Goal: Task Accomplishment & Management: Manage account settings

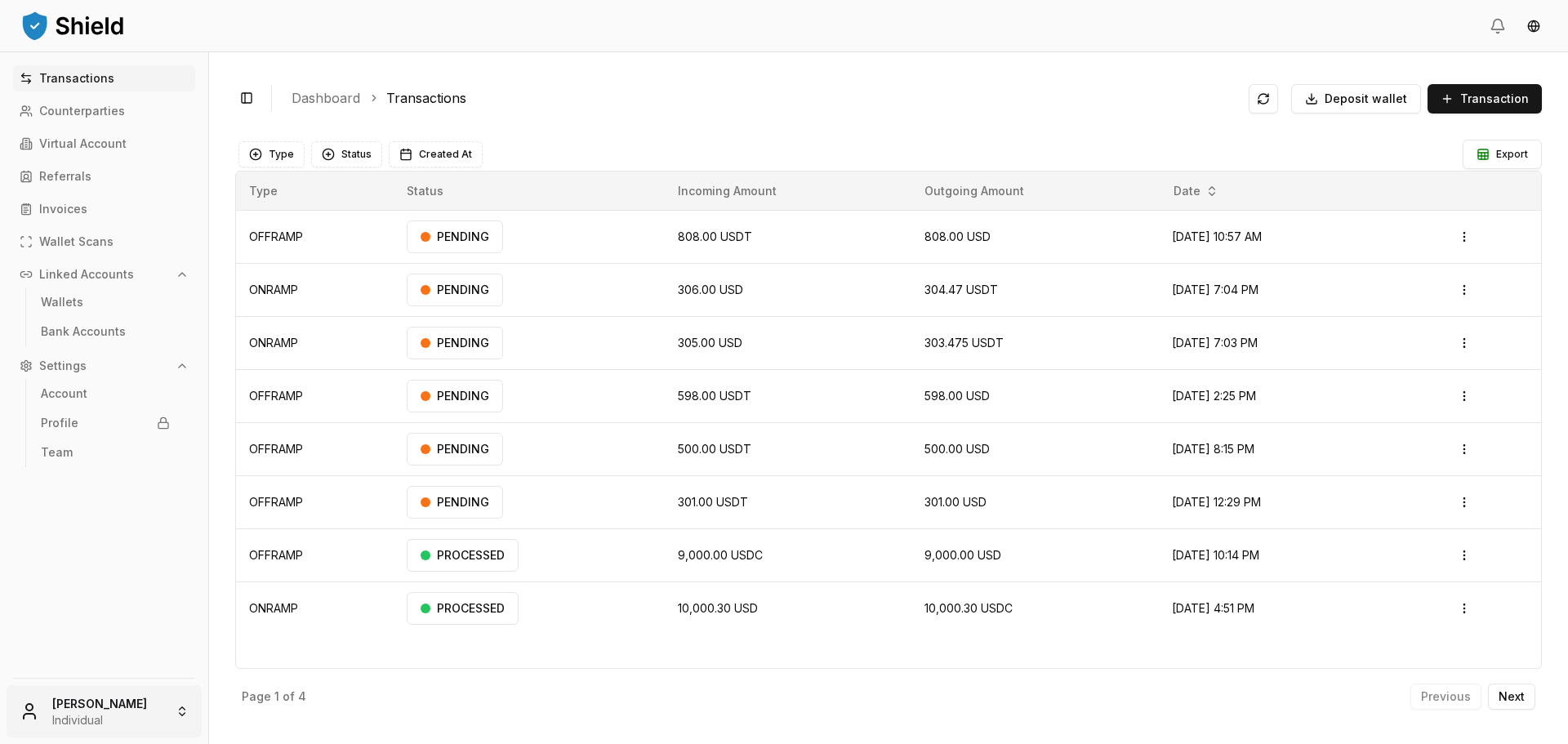
click at [102, 699] on html "Transactions Counterparties Virtual Account Referrals Invoices Wallet Scans Lin…" at bounding box center [784, 372] width 1568 height 744
click at [121, 544] on div "Go to Admin Dashboard" at bounding box center [104, 539] width 187 height 27
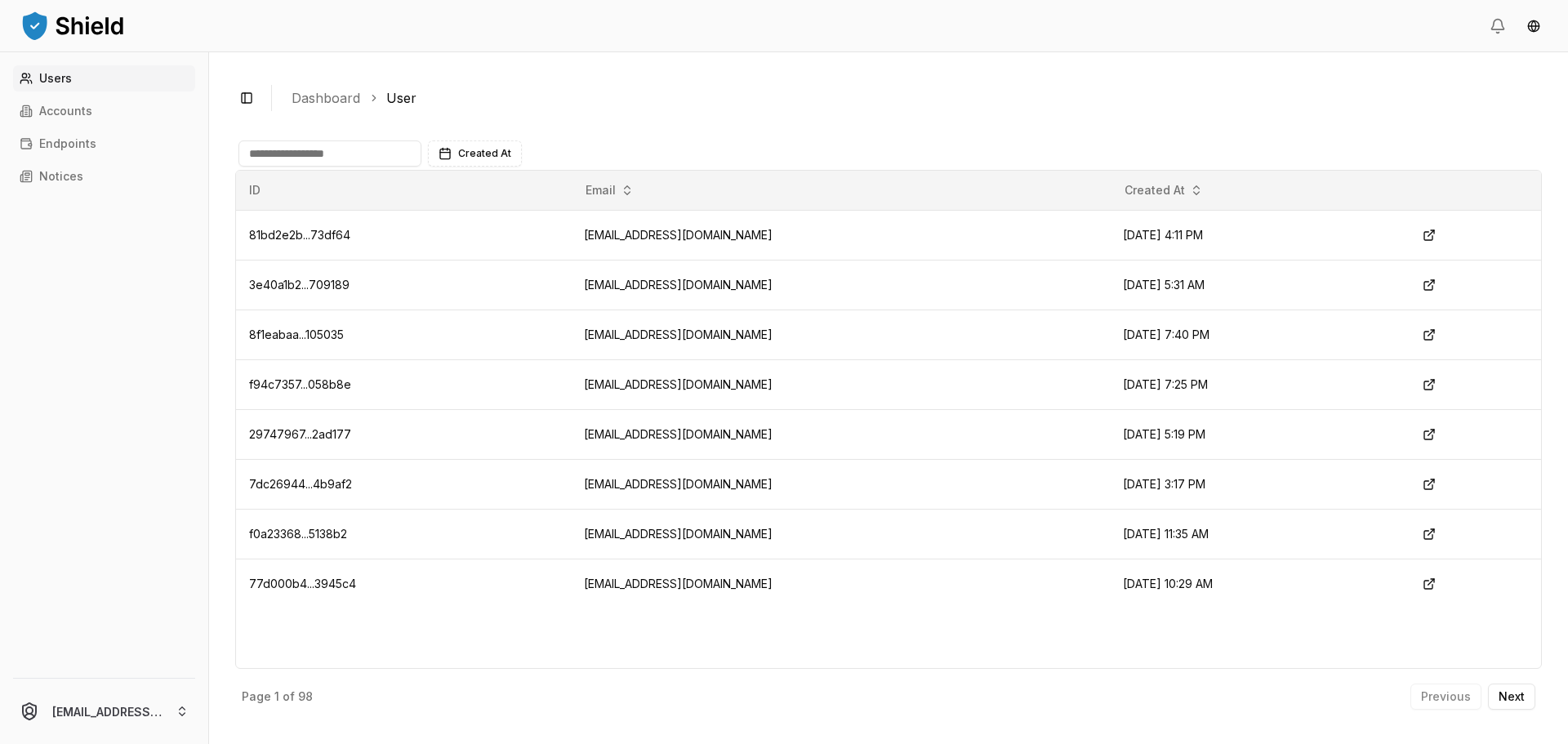
click at [390, 153] on input at bounding box center [330, 154] width 183 height 27
click at [78, 115] on p "Accounts" at bounding box center [65, 111] width 53 height 12
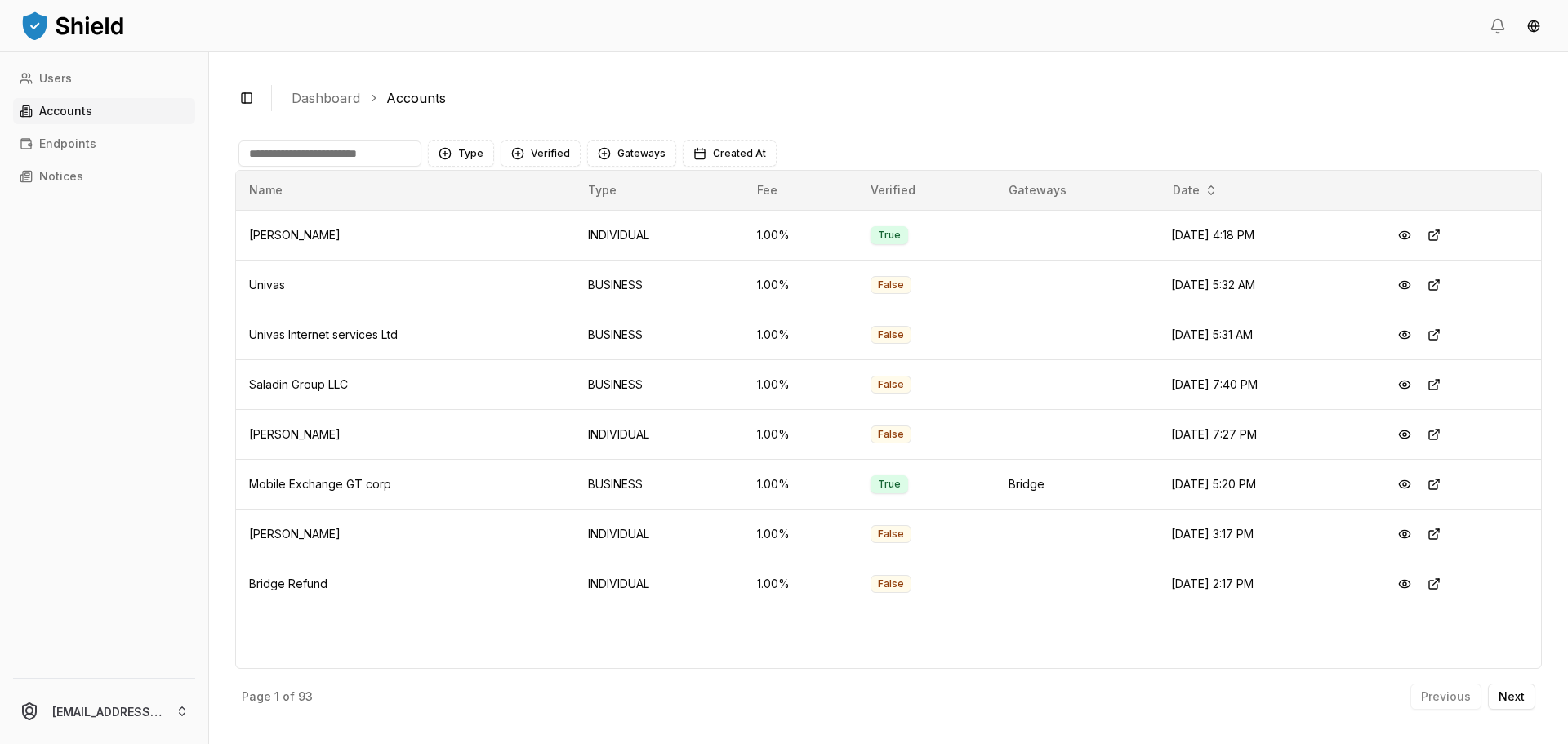
click at [394, 146] on input at bounding box center [330, 154] width 183 height 27
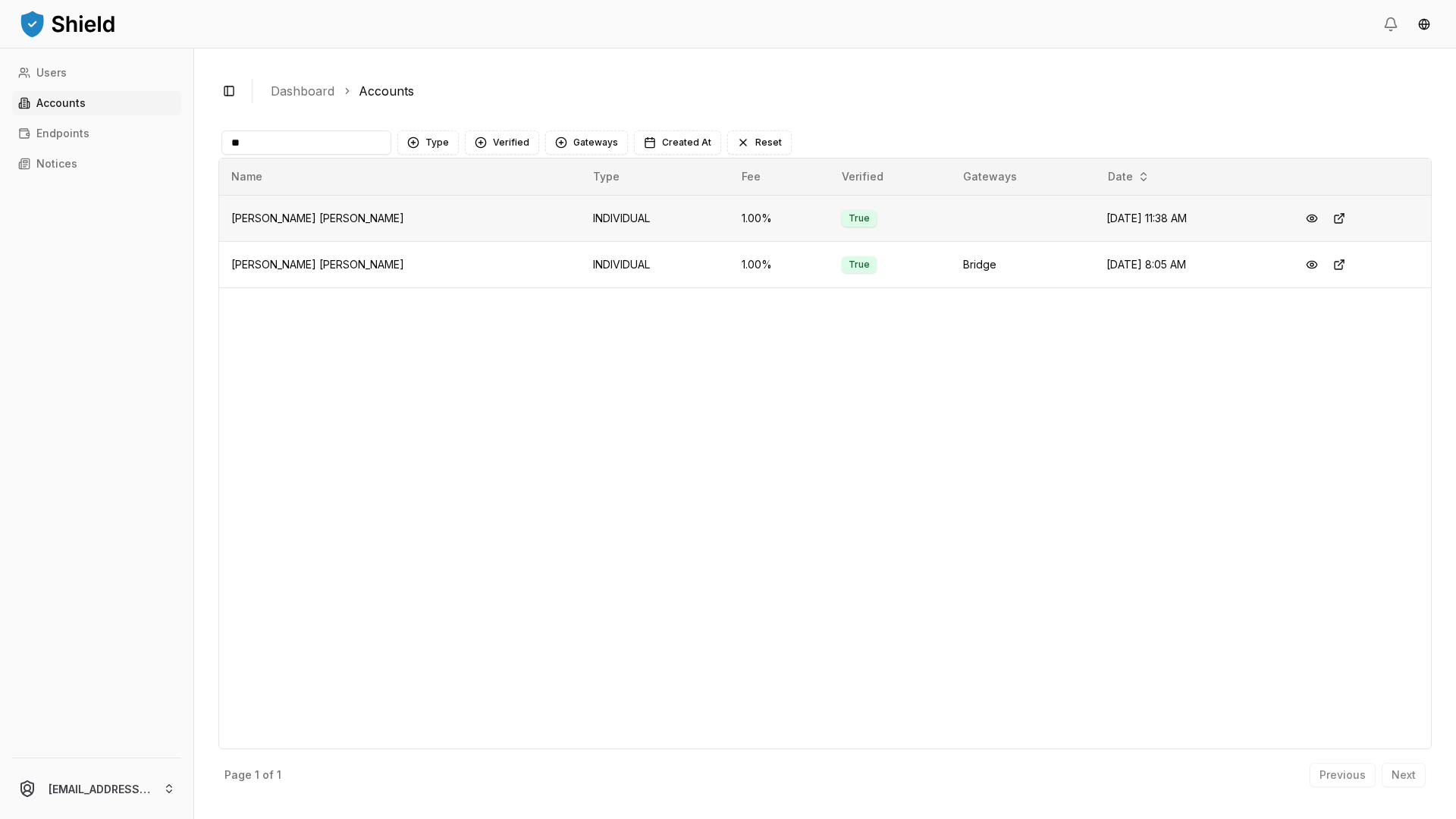
type input "*"
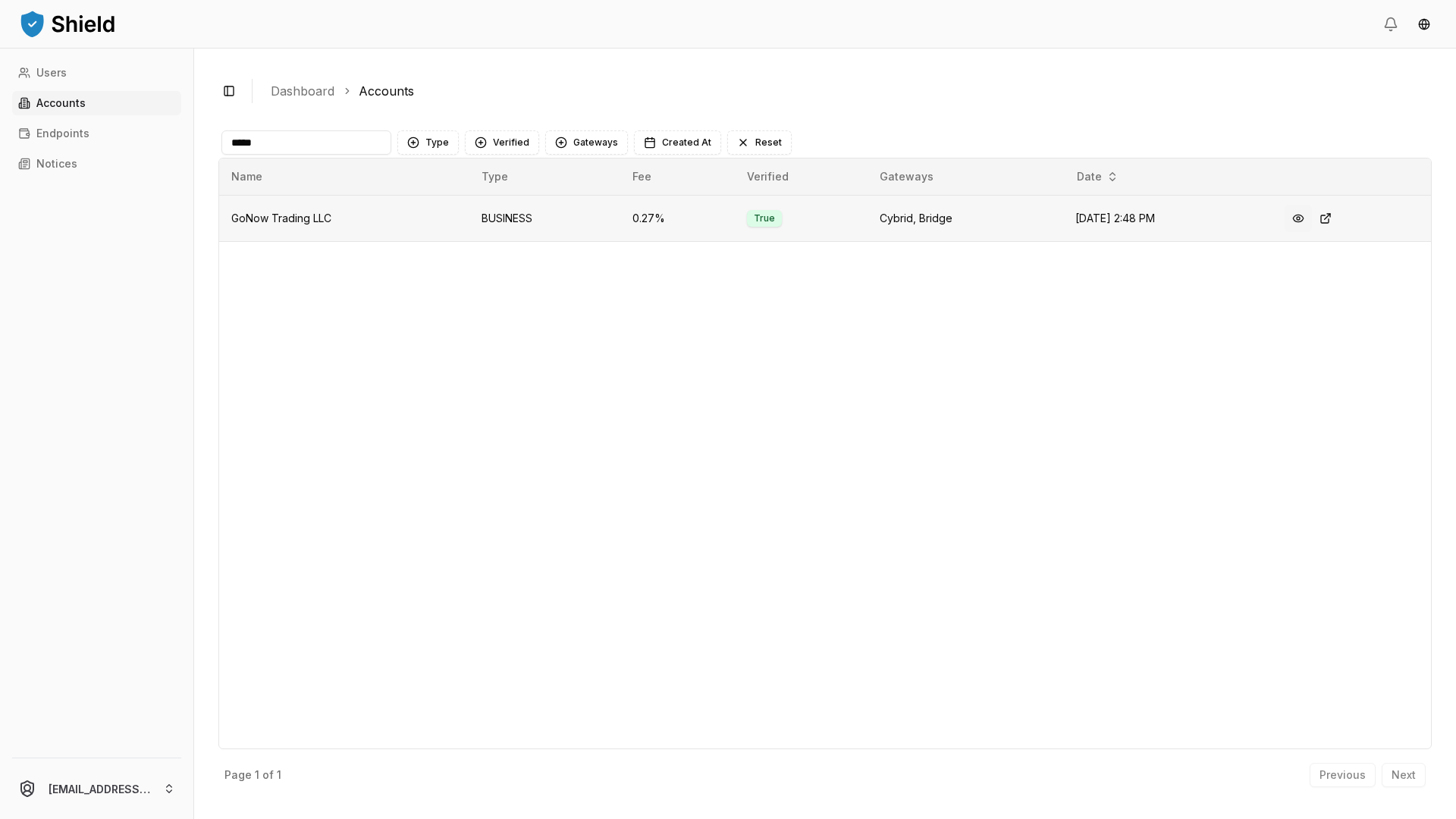
type input "*****"
click at [1303, 215] on button at bounding box center [1298, 218] width 27 height 27
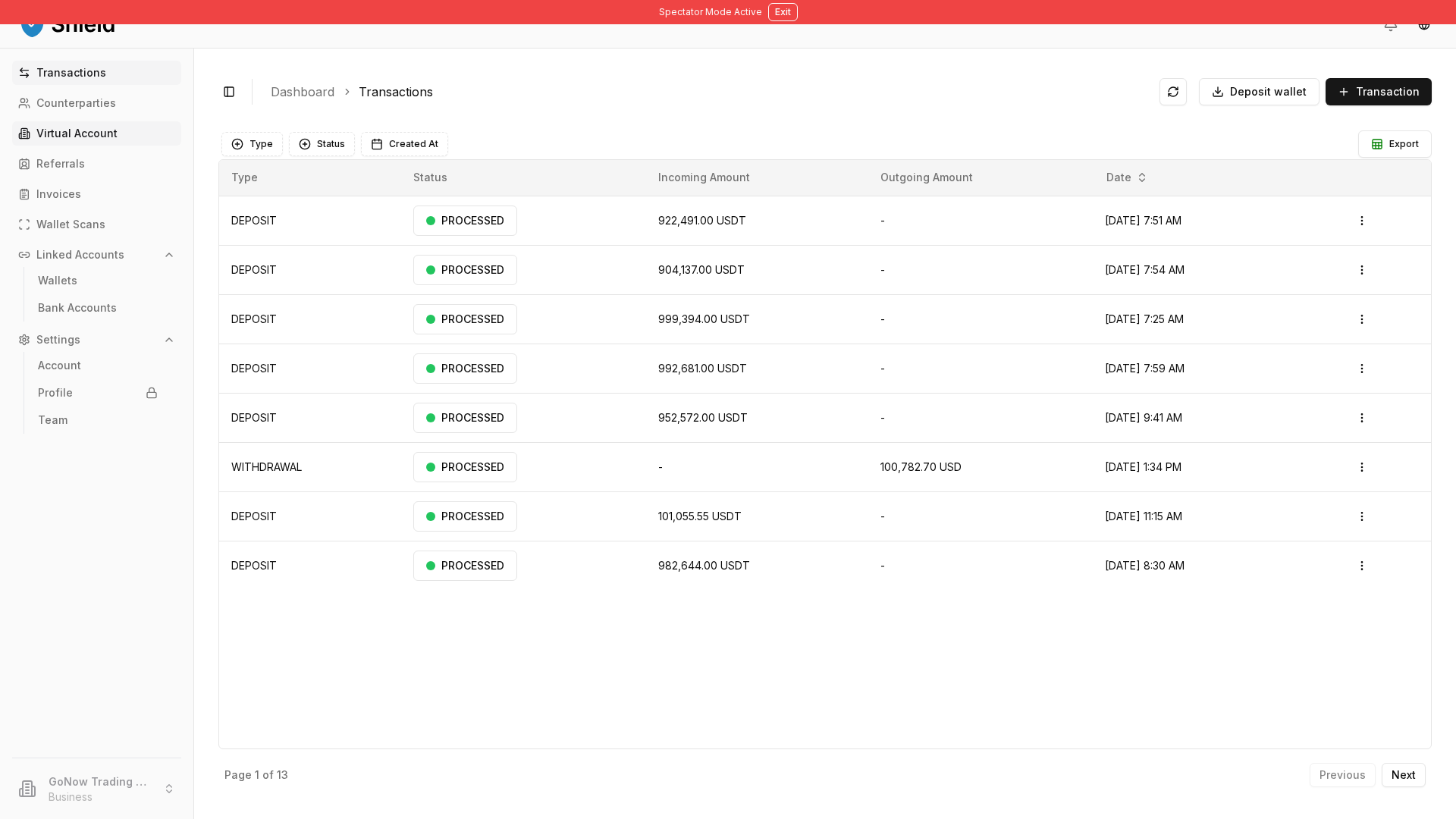
click at [87, 134] on p "Virtual Account" at bounding box center [76, 134] width 81 height 11
click at [102, 129] on p "Virtual Account" at bounding box center [76, 134] width 81 height 11
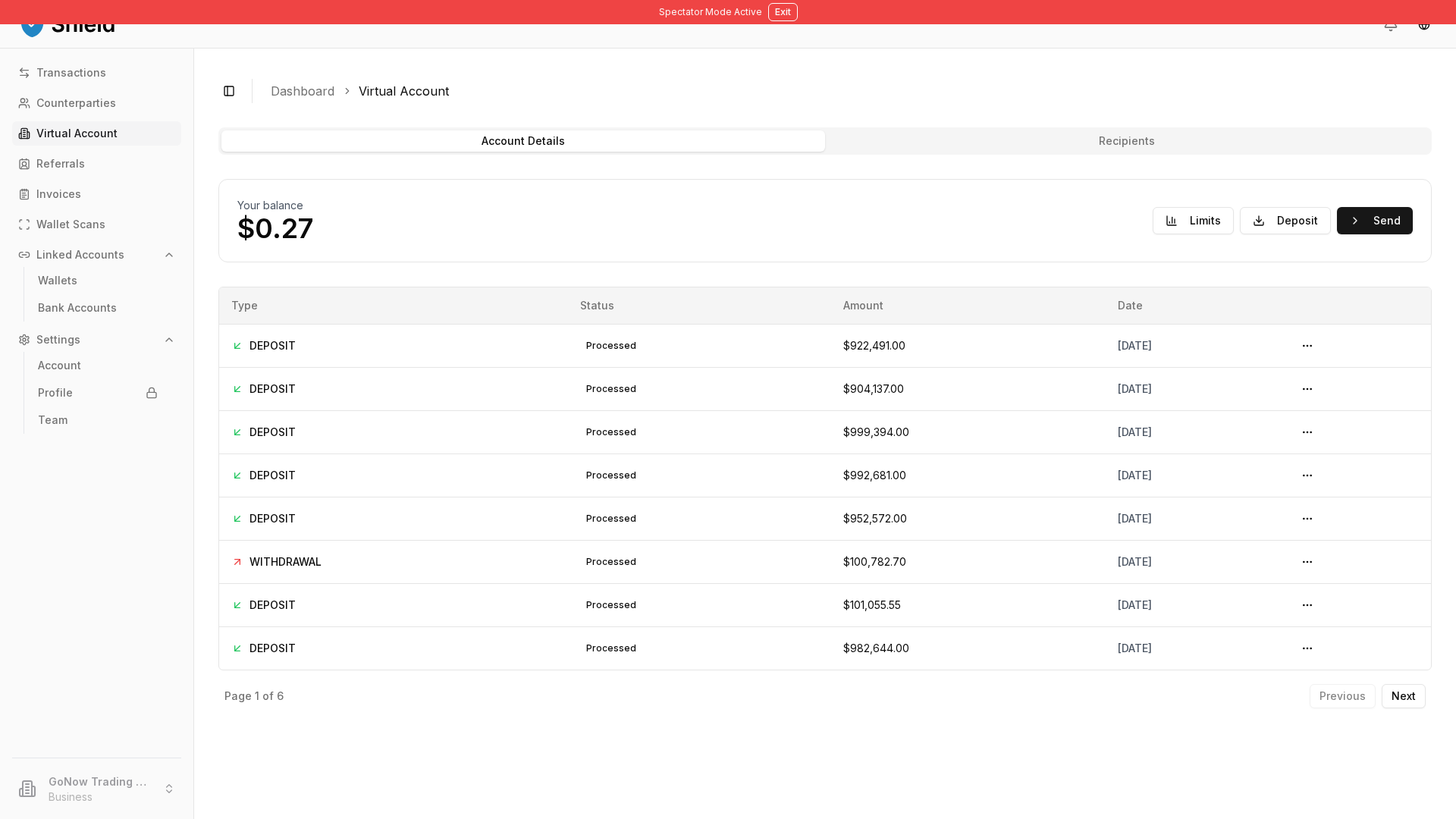
click at [108, 134] on p "Virtual Account" at bounding box center [76, 134] width 81 height 11
click at [1318, 220] on button "Deposit" at bounding box center [1285, 220] width 91 height 27
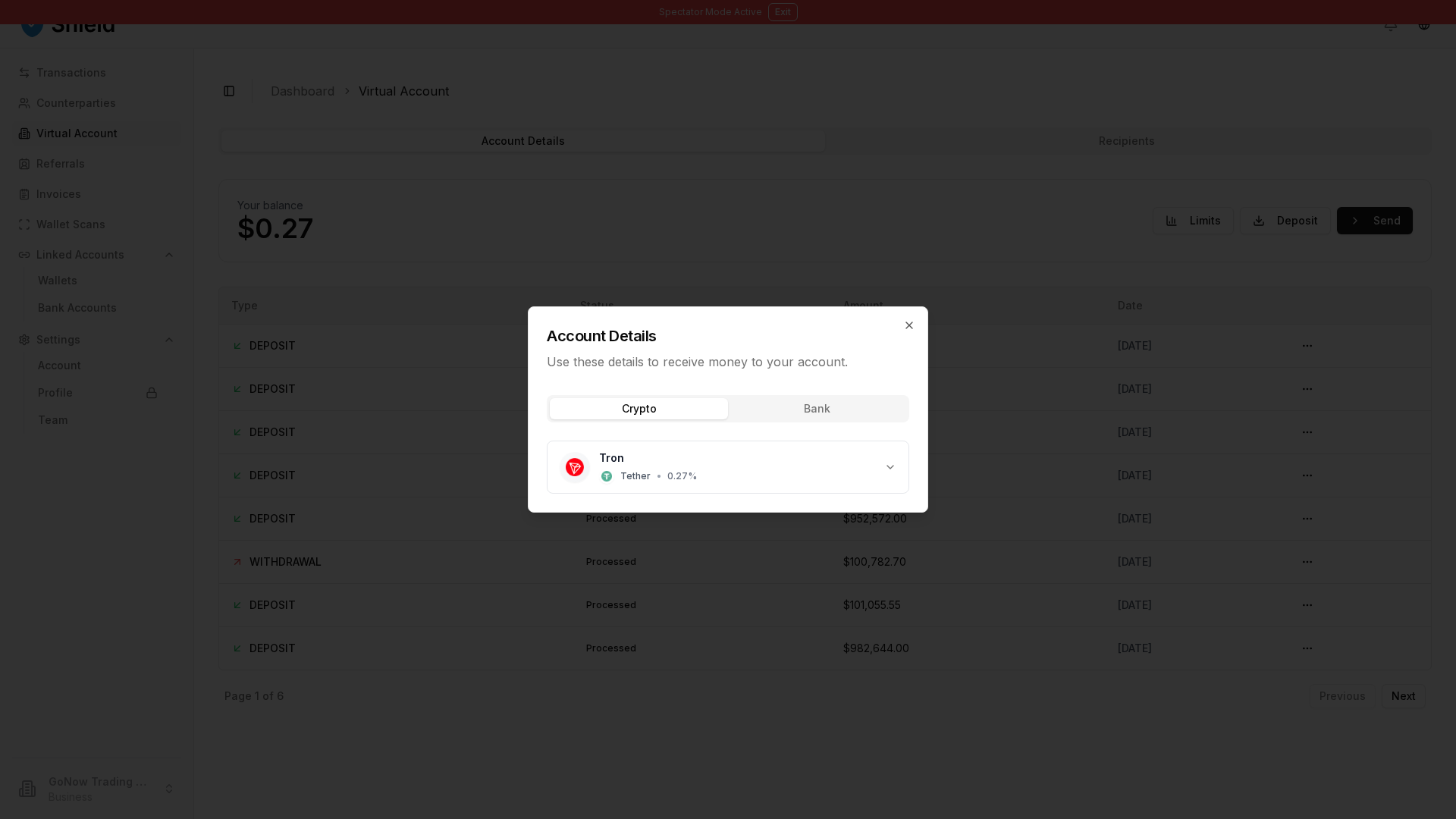
click at [839, 418] on div "Crypto Bank Tron Tether • 0.27 %" at bounding box center [728, 448] width 399 height 129
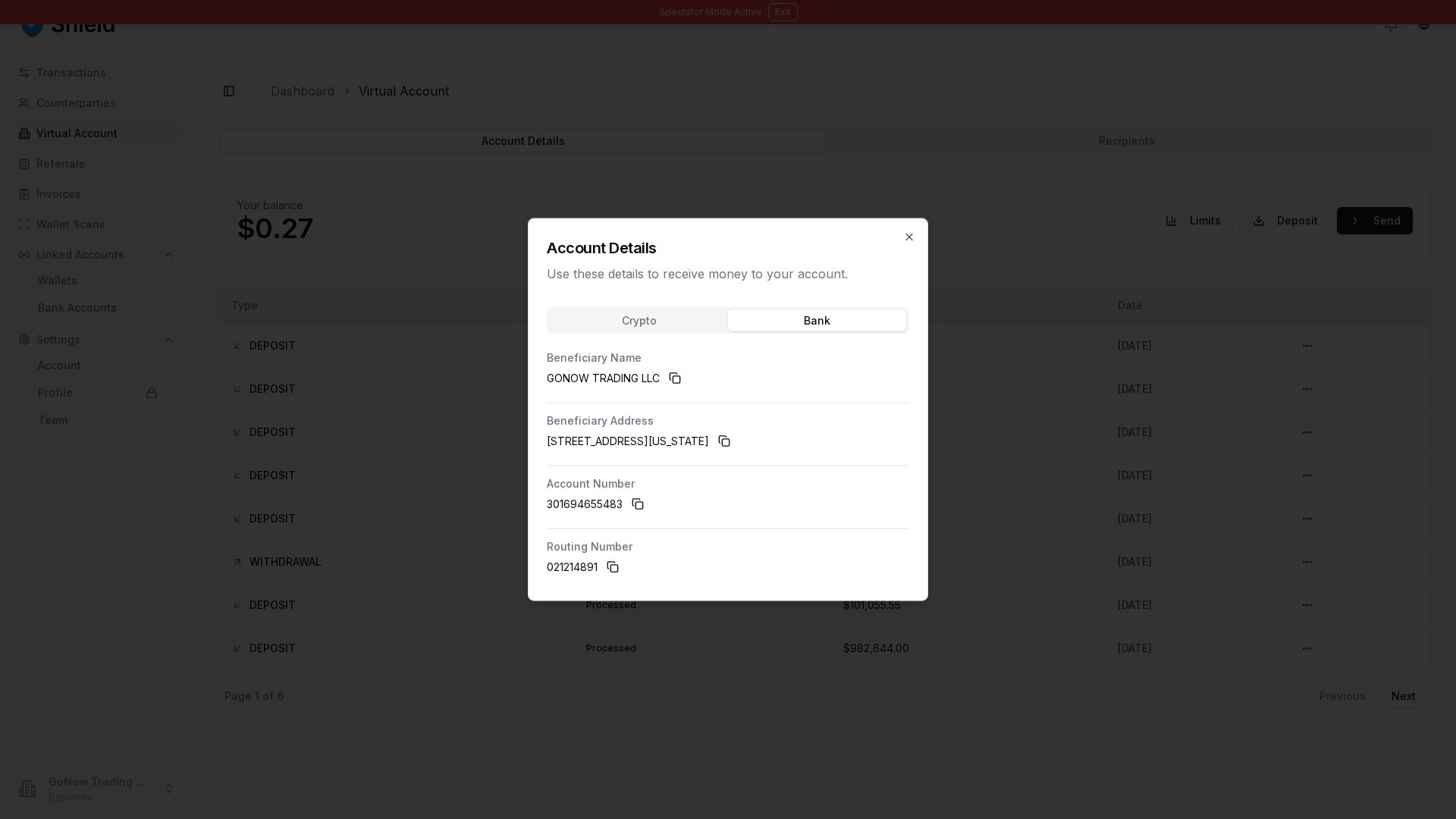
click at [253, 187] on div at bounding box center [728, 409] width 1456 height 819
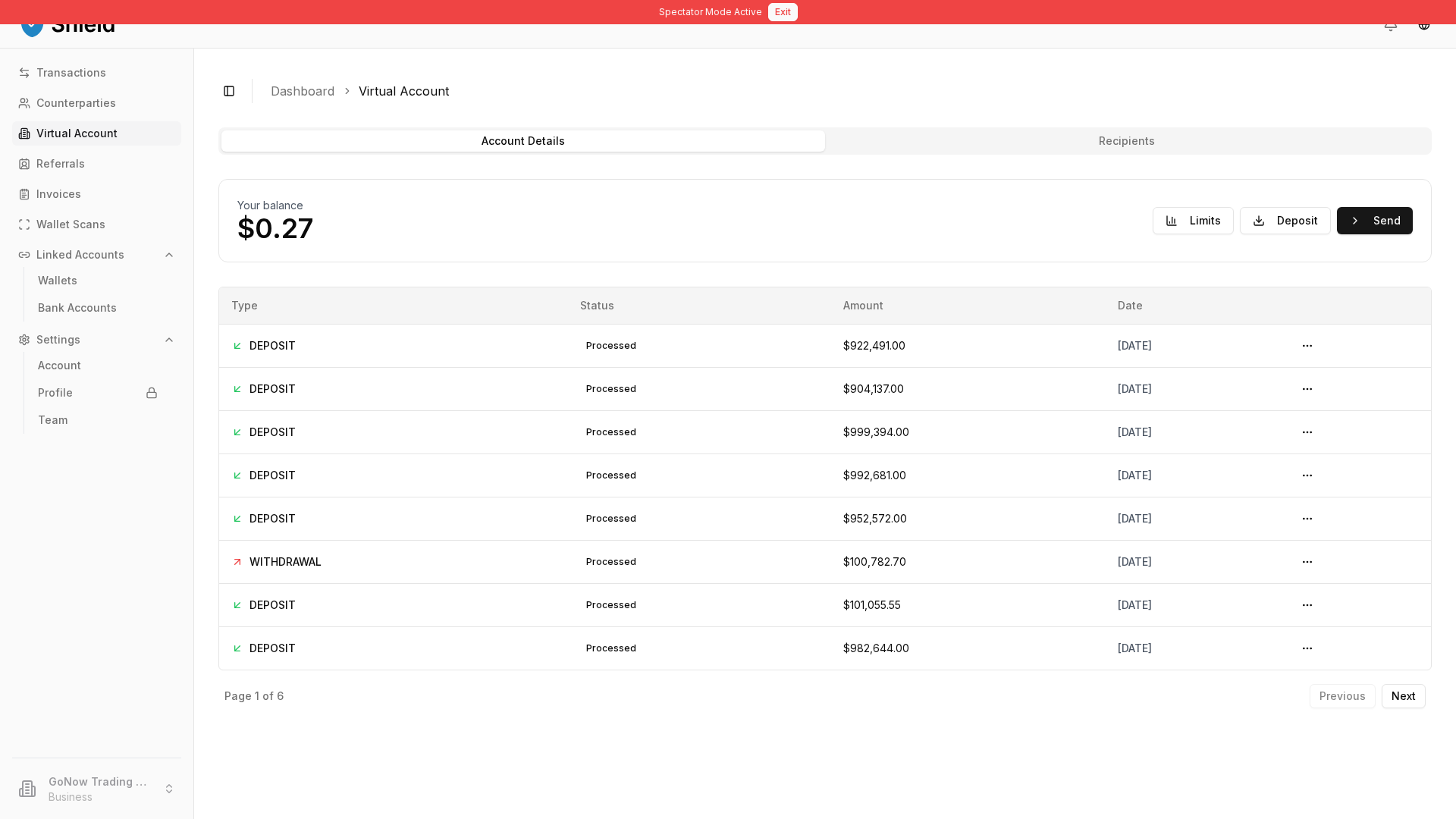
click at [779, 7] on button "Exit" at bounding box center [783, 12] width 29 height 18
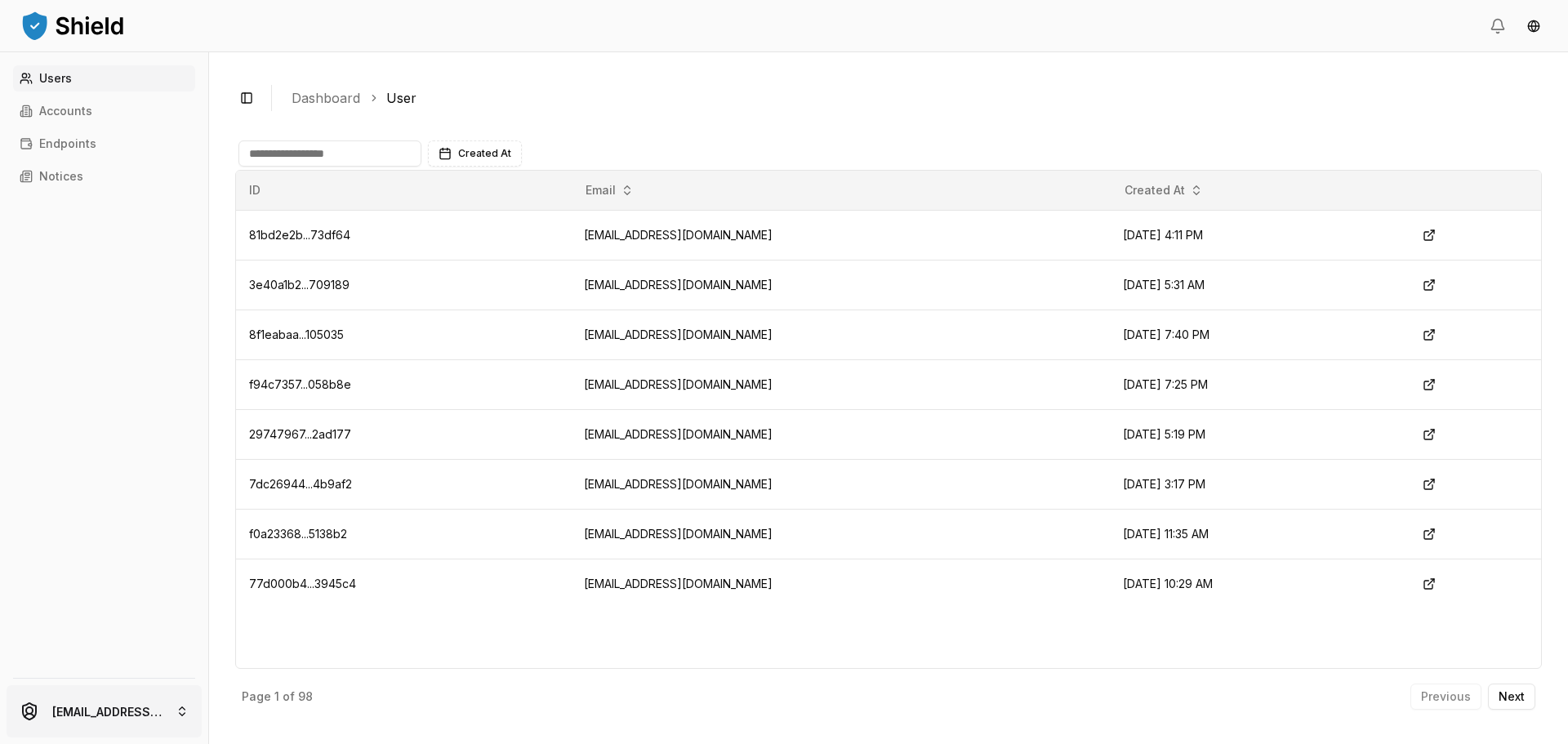
click at [158, 704] on html "Users Accounts Endpoints Notices [EMAIL_ADDRESS][DOMAIN_NAME] Toggle Sidebar Da…" at bounding box center [784, 372] width 1568 height 744
click at [116, 386] on html "Users Accounts Endpoints Notices luiscarchi23@gmail.com Toggle Sidebar Dashboar…" at bounding box center [784, 372] width 1568 height 744
click at [88, 729] on html "Users Accounts Endpoints Notices luiscarchi23@gmail.com Toggle Sidebar Dashboar…" at bounding box center [784, 372] width 1568 height 744
click at [105, 115] on link "Accounts" at bounding box center [104, 111] width 182 height 27
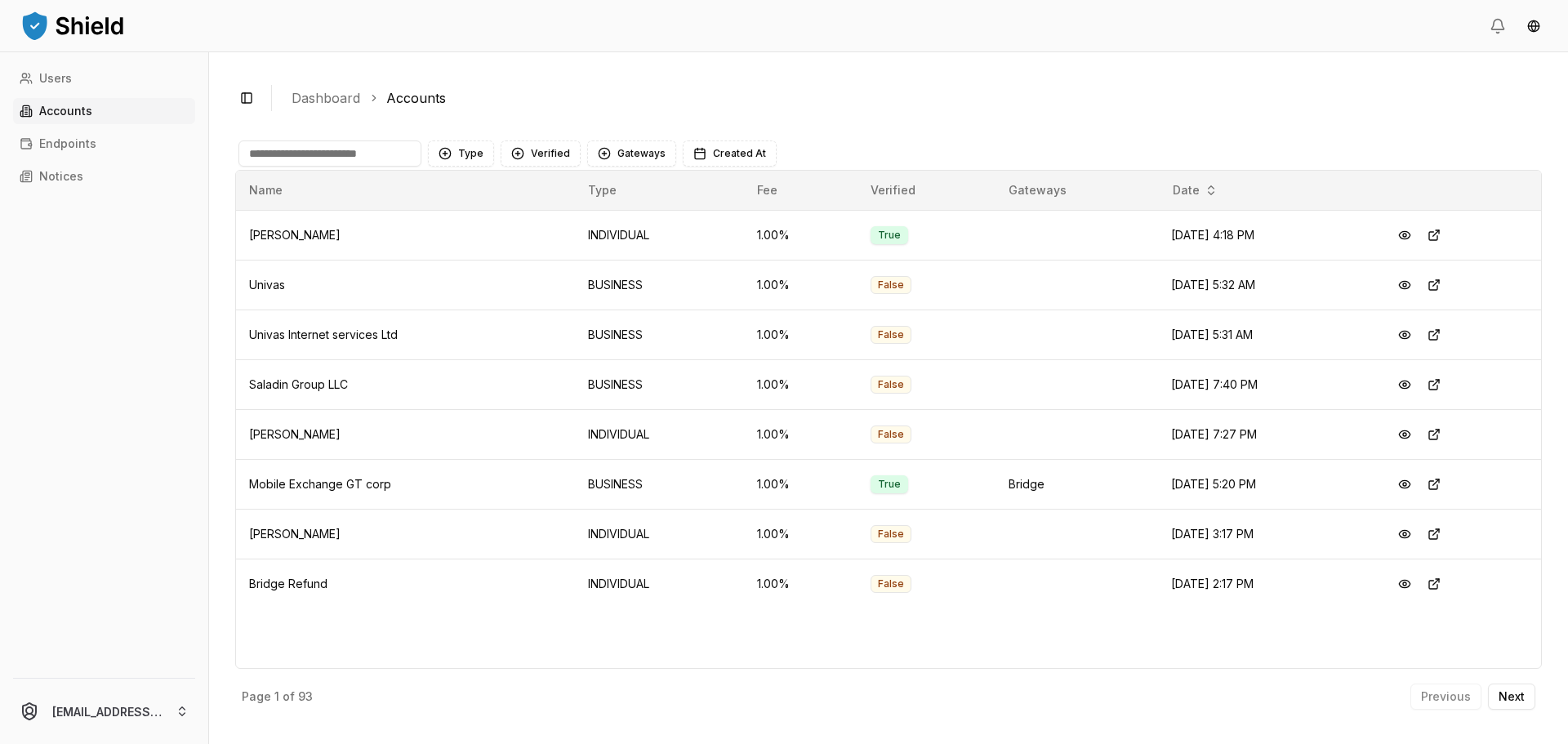
click at [321, 147] on input at bounding box center [330, 154] width 183 height 27
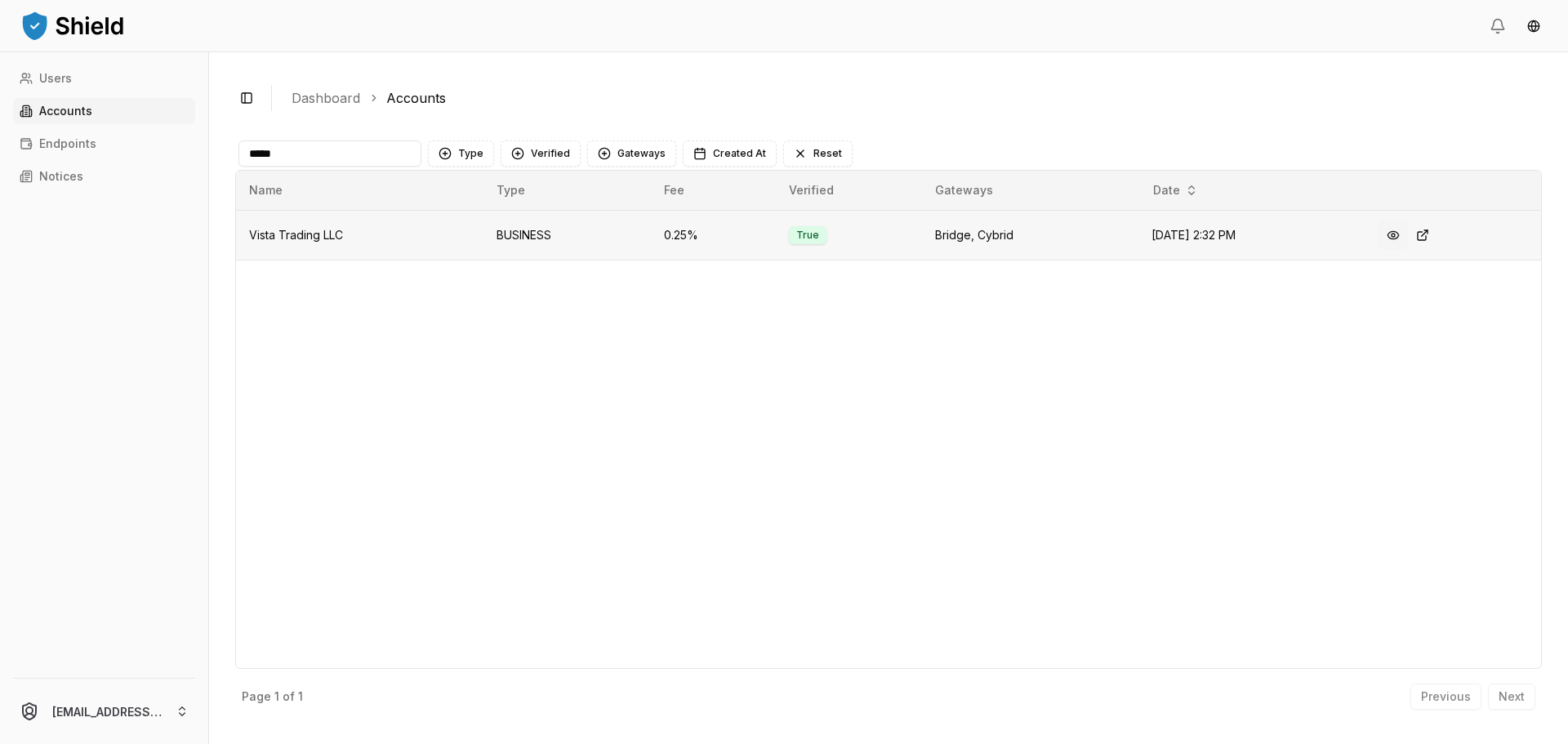
type input "*****"
click at [1398, 243] on button at bounding box center [1392, 234] width 29 height 29
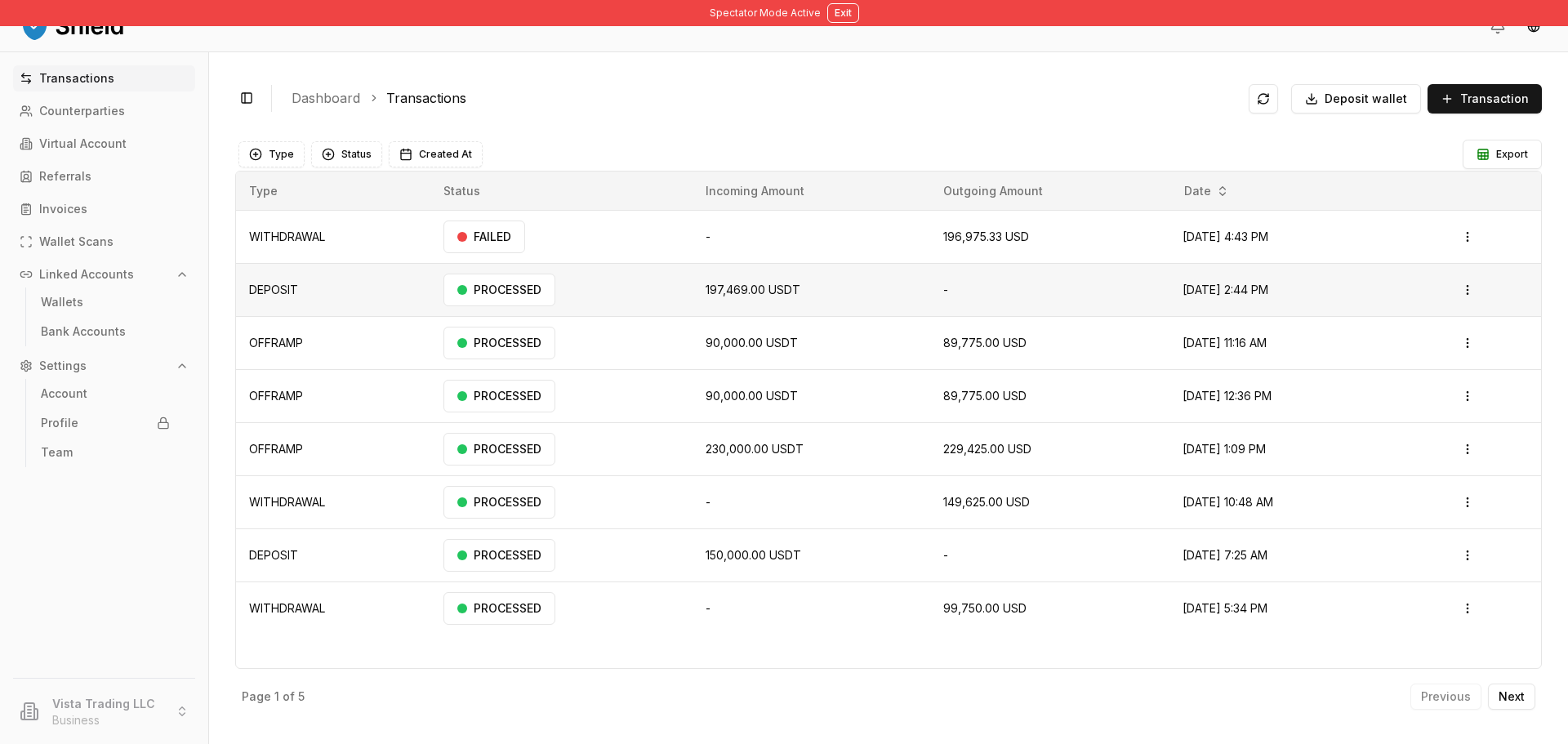
click at [964, 265] on td "-" at bounding box center [1049, 290] width 239 height 53
click at [944, 249] on td "196,975.33 USD" at bounding box center [1049, 237] width 239 height 53
click at [1485, 240] on html "Spectator Mode Active Exit Transactions Counterparties Virtual Account Referral…" at bounding box center [784, 372] width 1568 height 744
click at [60, 204] on html "Spectator Mode Active Exit Transactions Counterparties Virtual Account Referral…" at bounding box center [784, 372] width 1568 height 744
click at [115, 133] on link "Virtual Account" at bounding box center [104, 144] width 182 height 27
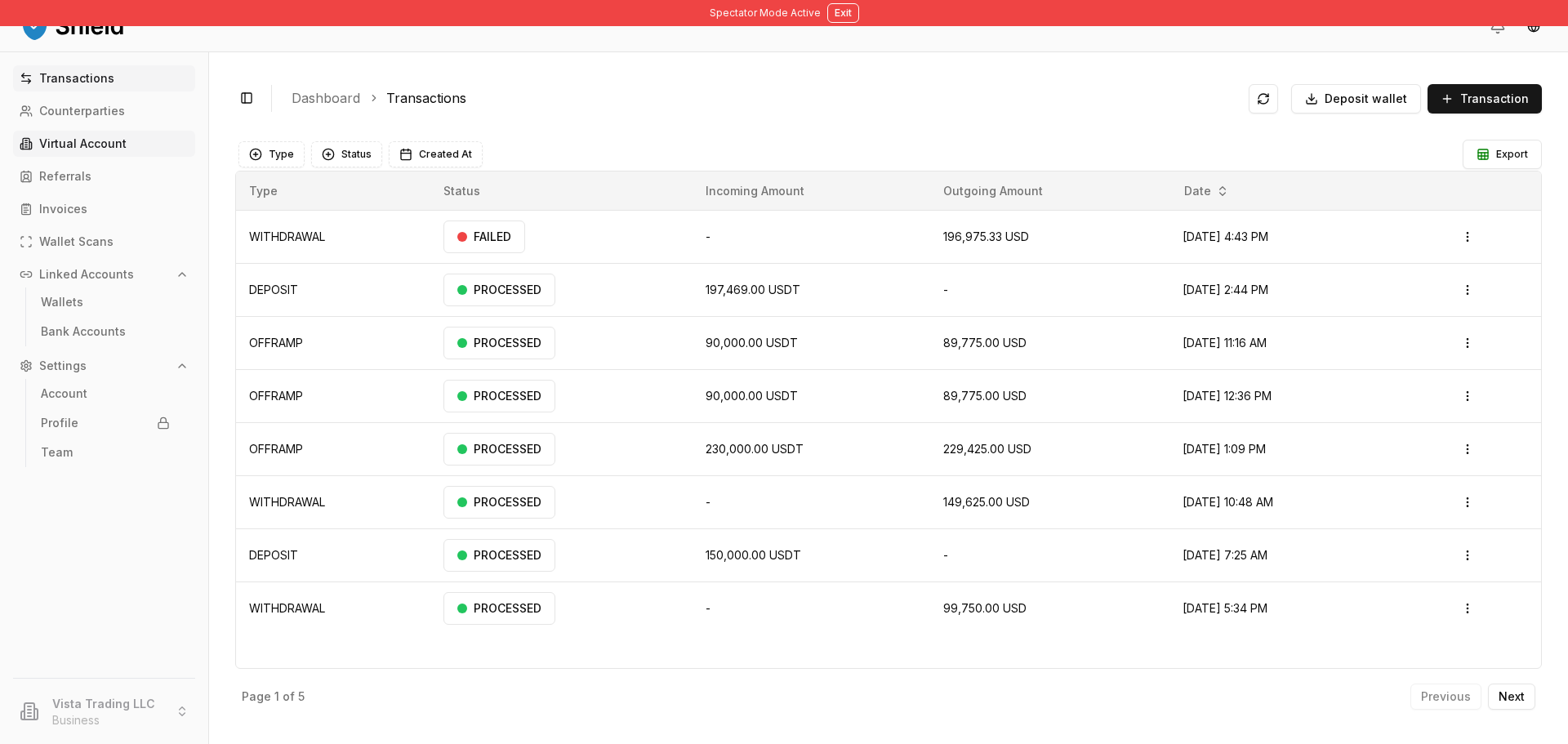
click at [120, 138] on p "Virtual Account" at bounding box center [82, 144] width 87 height 12
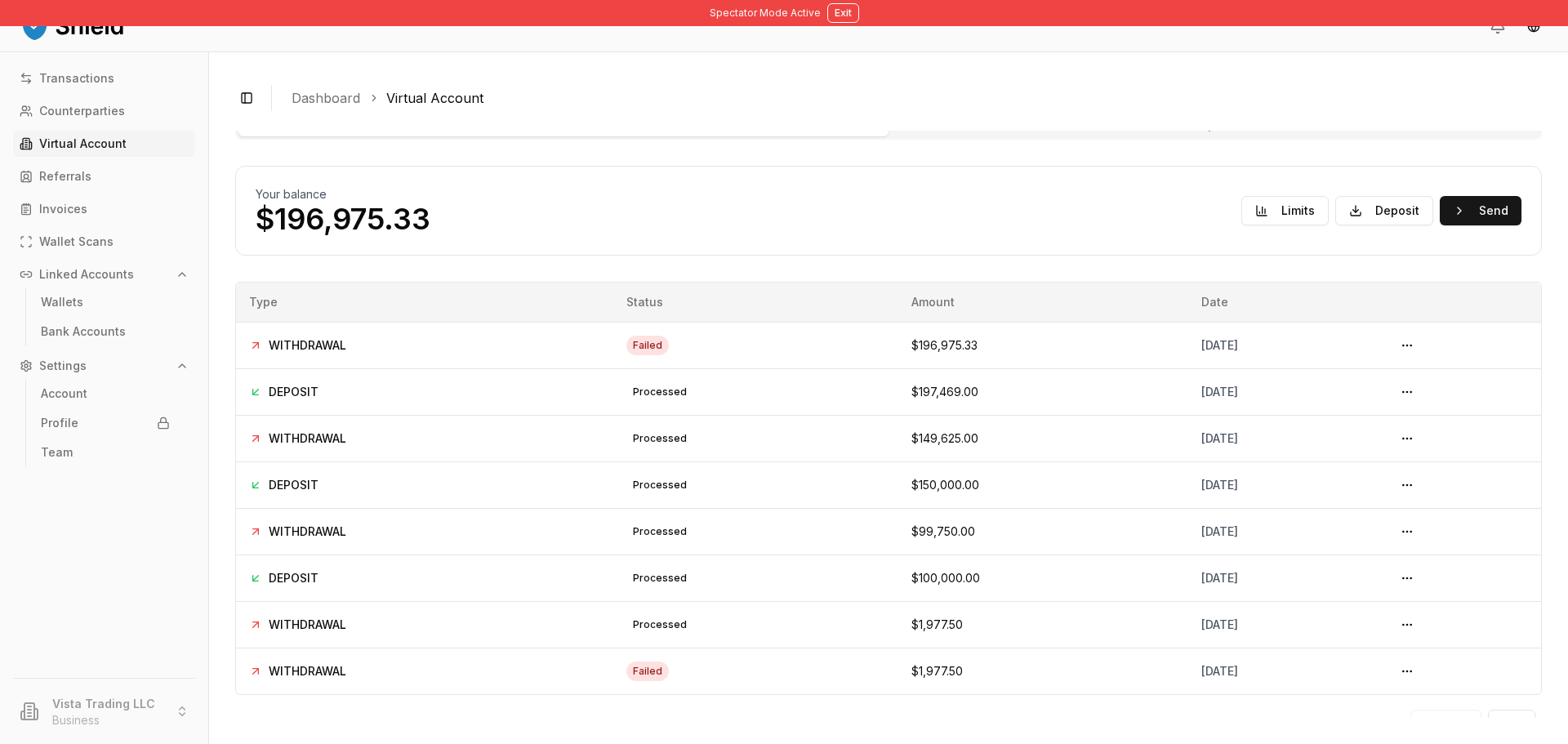
scroll to position [53, 0]
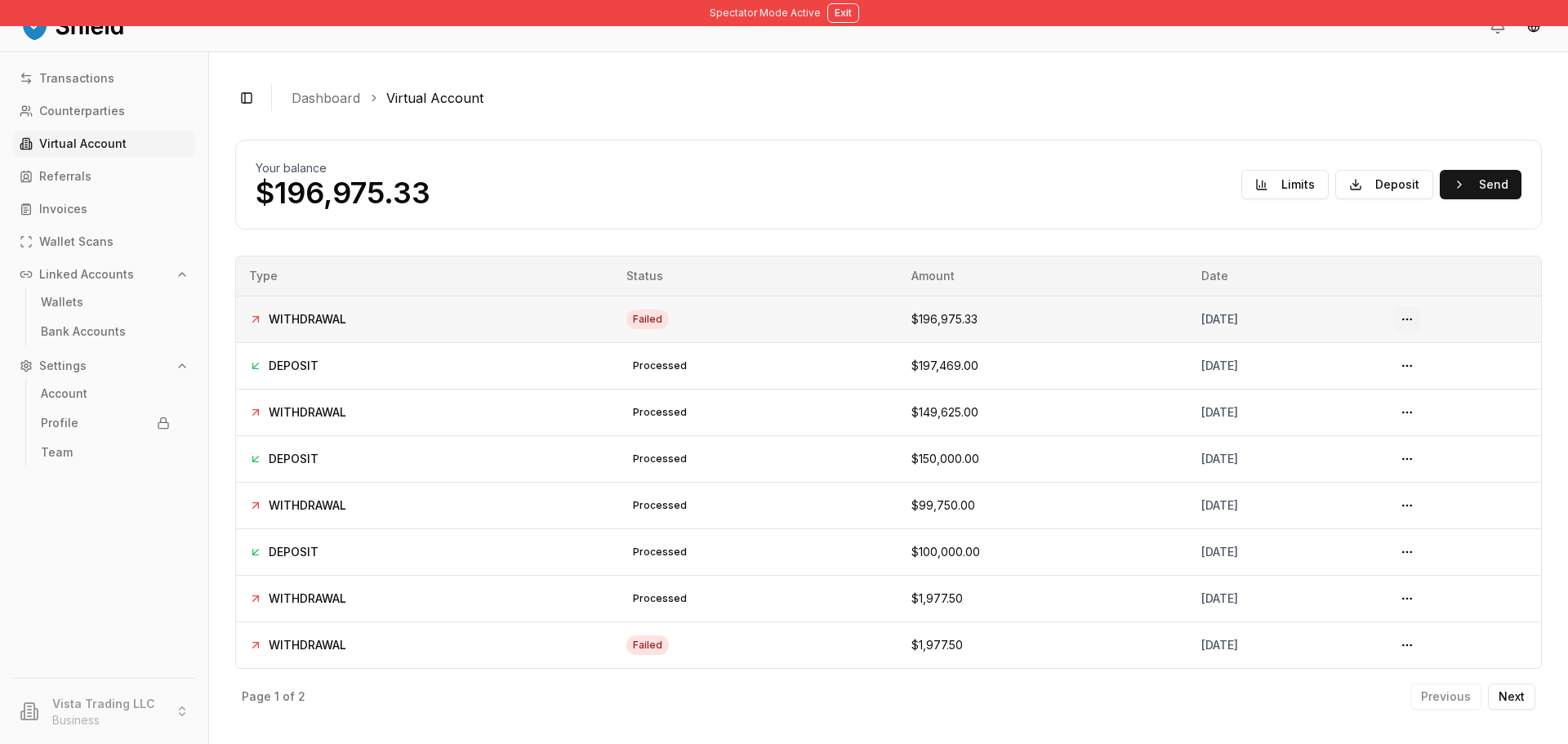
click at [1421, 321] on button at bounding box center [1407, 320] width 27 height 27
click at [899, 308] on td "$196,975.33" at bounding box center [1044, 319] width 290 height 46
click at [911, 318] on span "$196,975.33" at bounding box center [944, 319] width 66 height 14
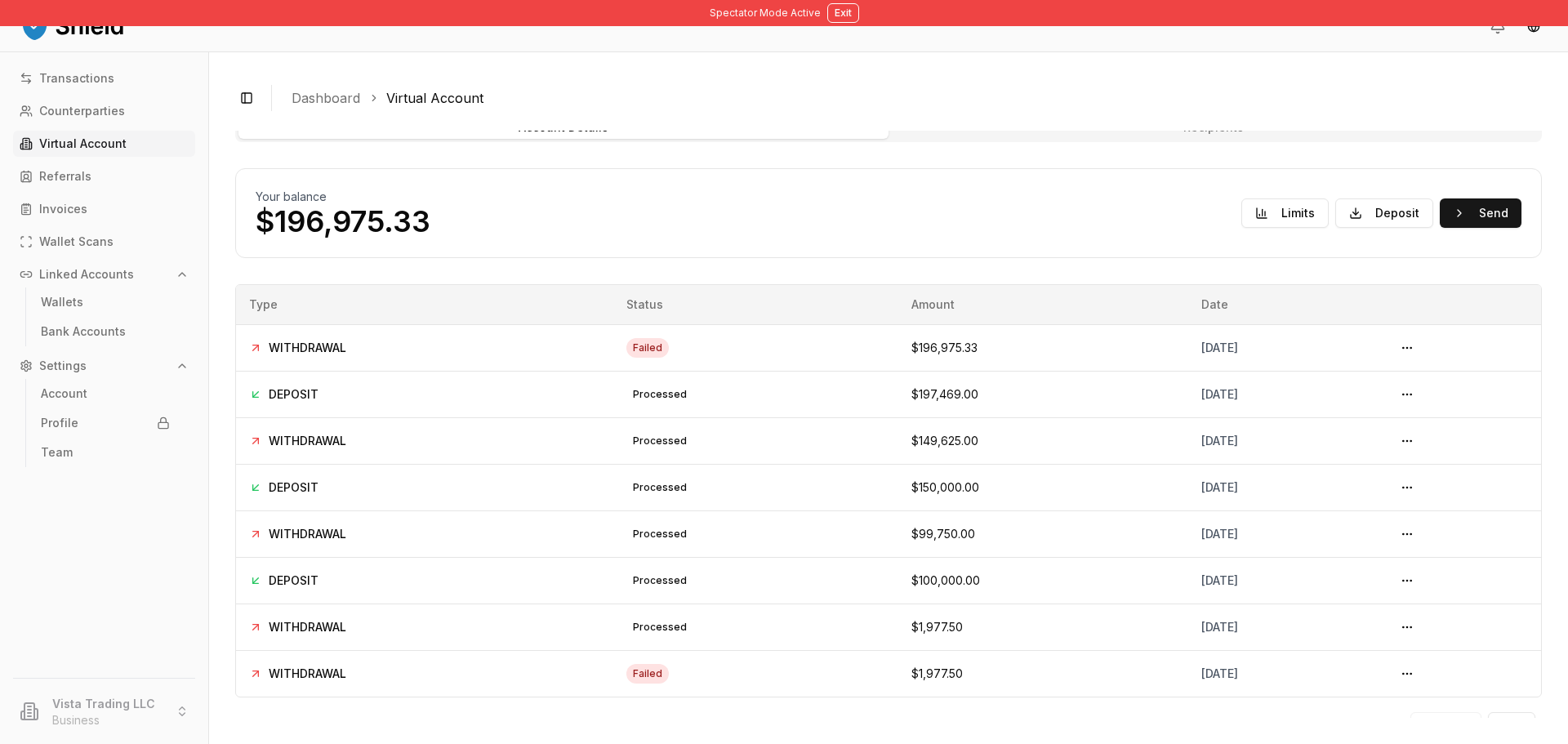
scroll to position [0, 0]
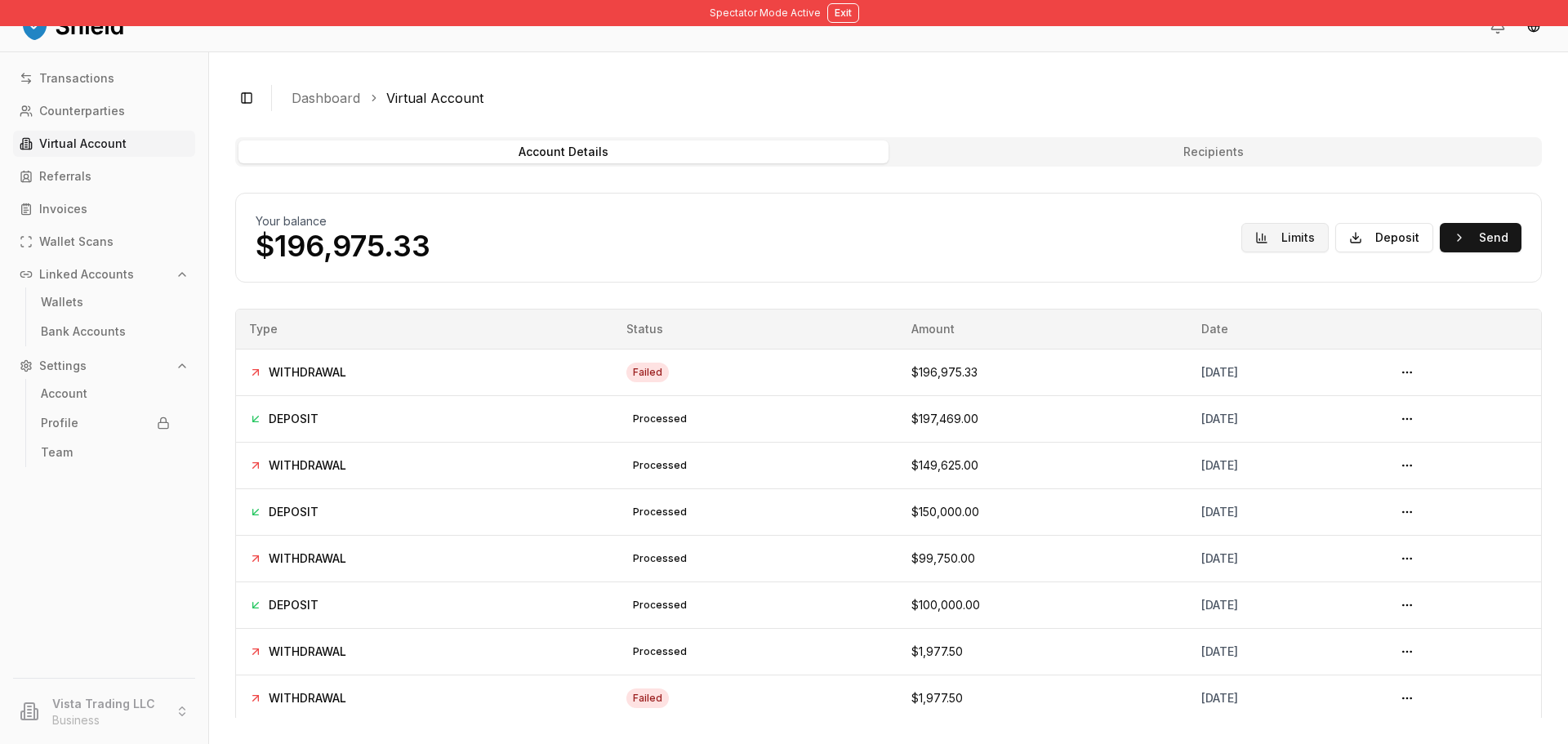
click at [1269, 238] on button "Limits" at bounding box center [1285, 237] width 87 height 29
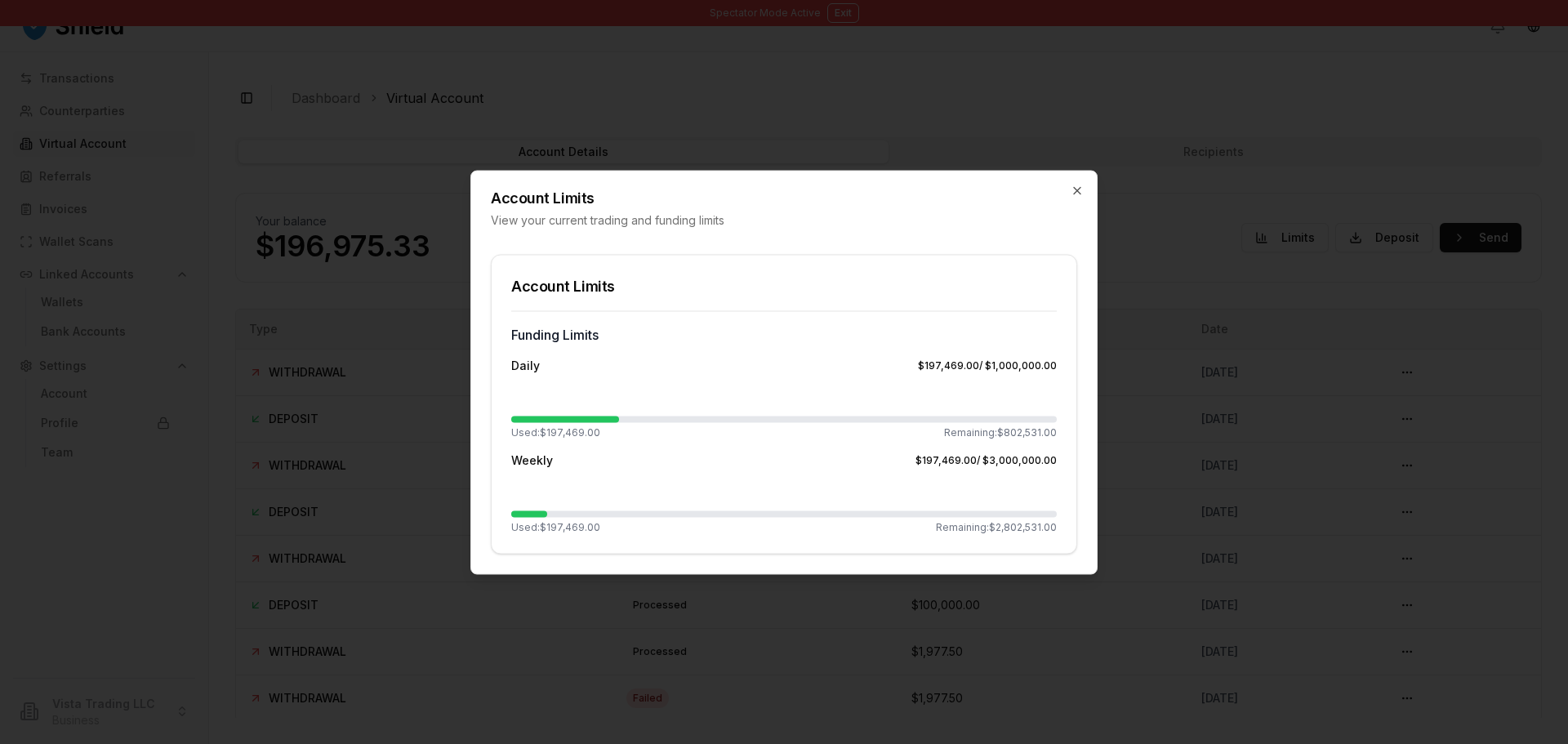
click at [1069, 186] on div "Account Limits View your current trading and funding limits" at bounding box center [784, 199] width 625 height 57
click at [1073, 189] on icon "button" at bounding box center [1078, 191] width 13 height 13
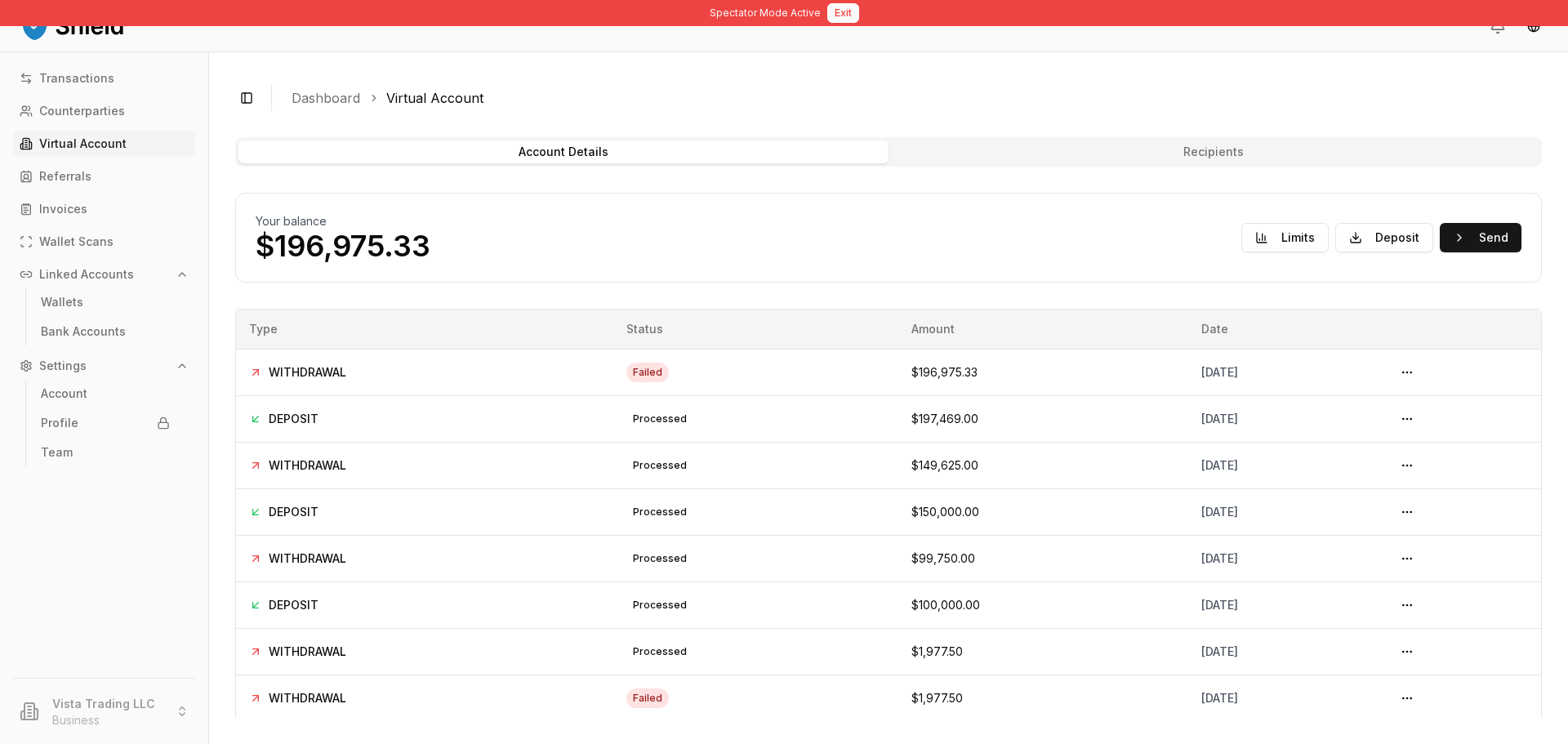
click at [850, 9] on button "Exit" at bounding box center [843, 13] width 31 height 20
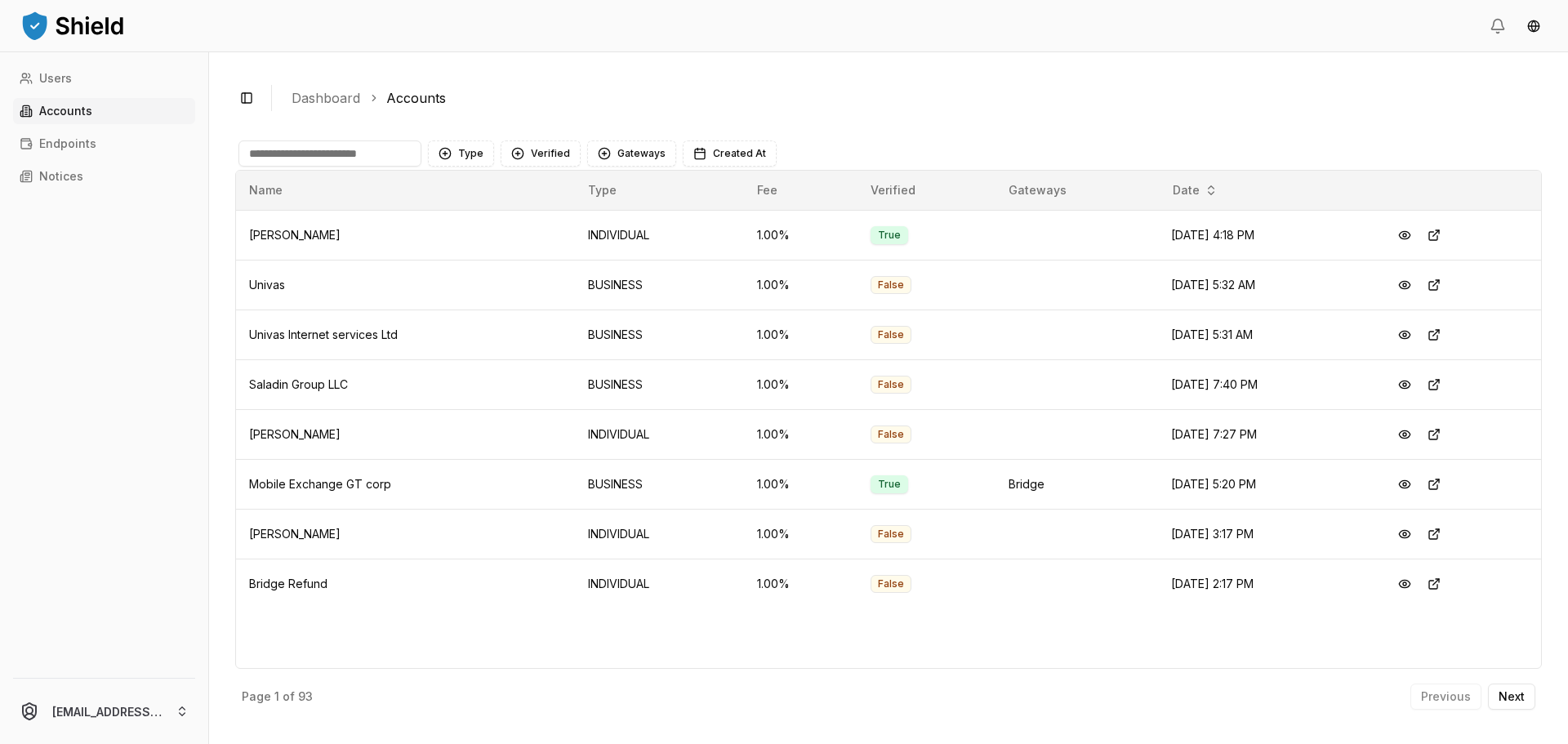
click at [335, 153] on input at bounding box center [330, 154] width 183 height 27
type input "******"
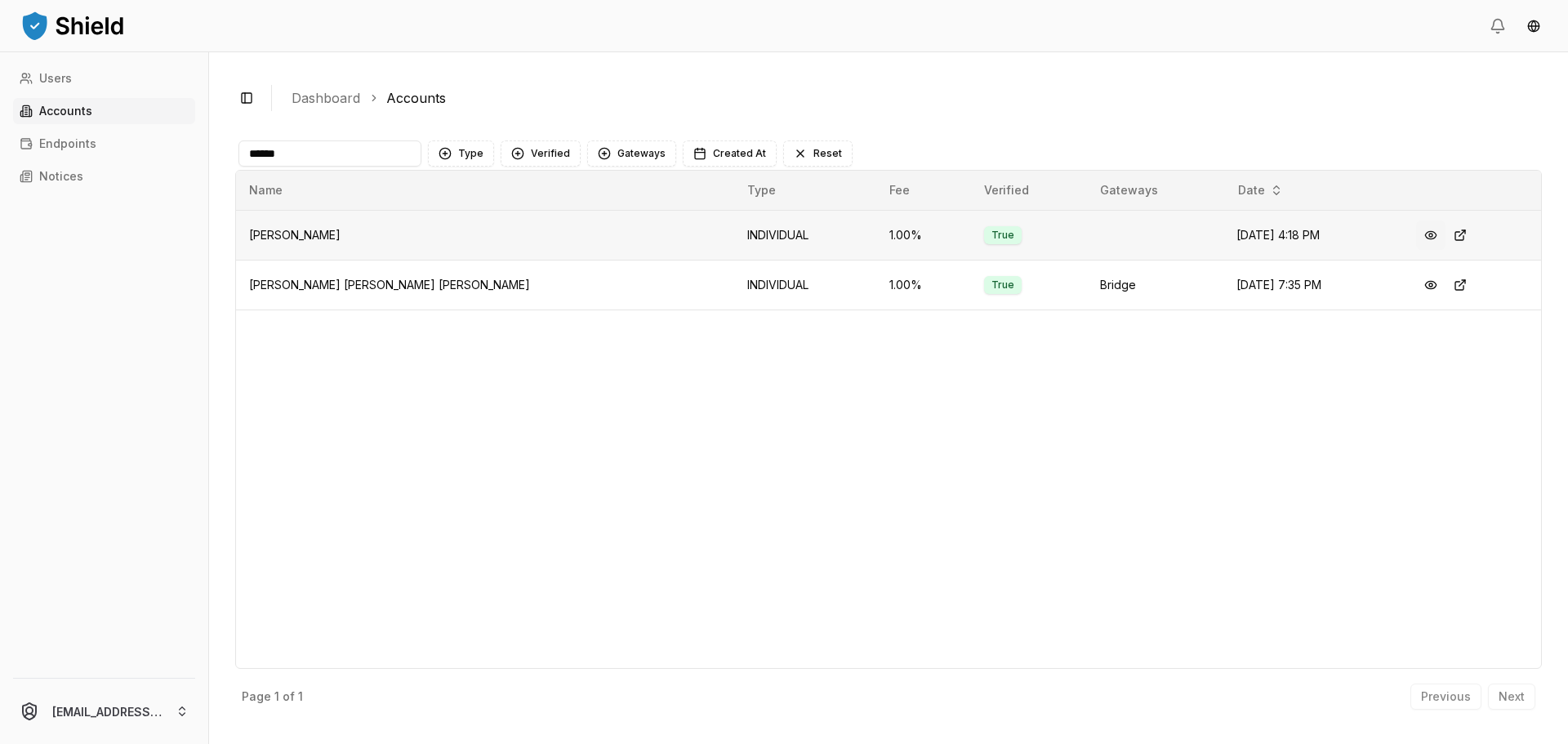
click at [1417, 234] on button at bounding box center [1430, 234] width 29 height 29
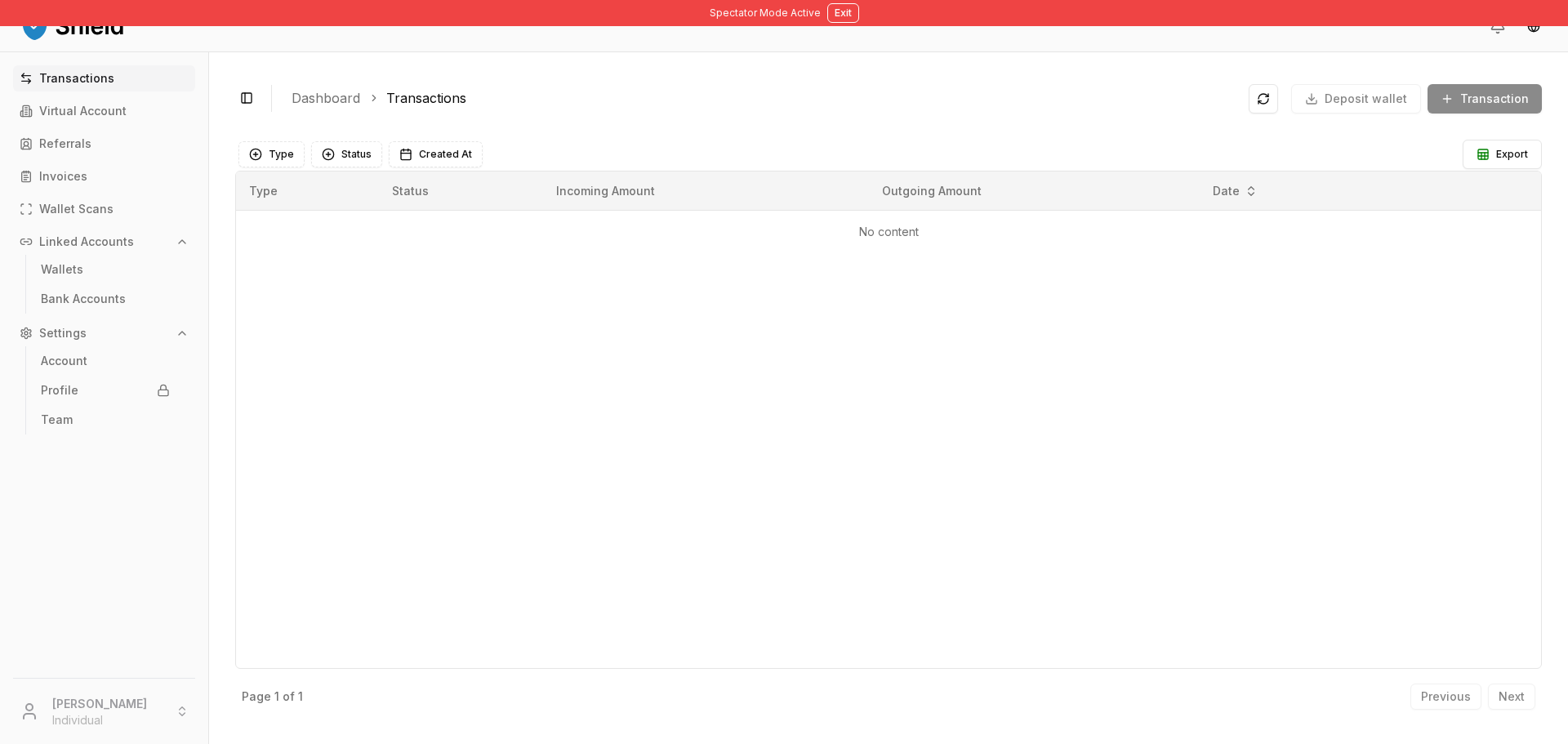
click at [1523, 95] on div "Deposit wallet Transaction" at bounding box center [1396, 99] width 293 height 29
drag, startPoint x: 1523, startPoint y: 95, endPoint x: 1459, endPoint y: 118, distance: 68.0
click at [1522, 95] on div "Deposit wallet Transaction" at bounding box center [1396, 99] width 293 height 29
click at [112, 139] on link "Referrals" at bounding box center [104, 144] width 182 height 27
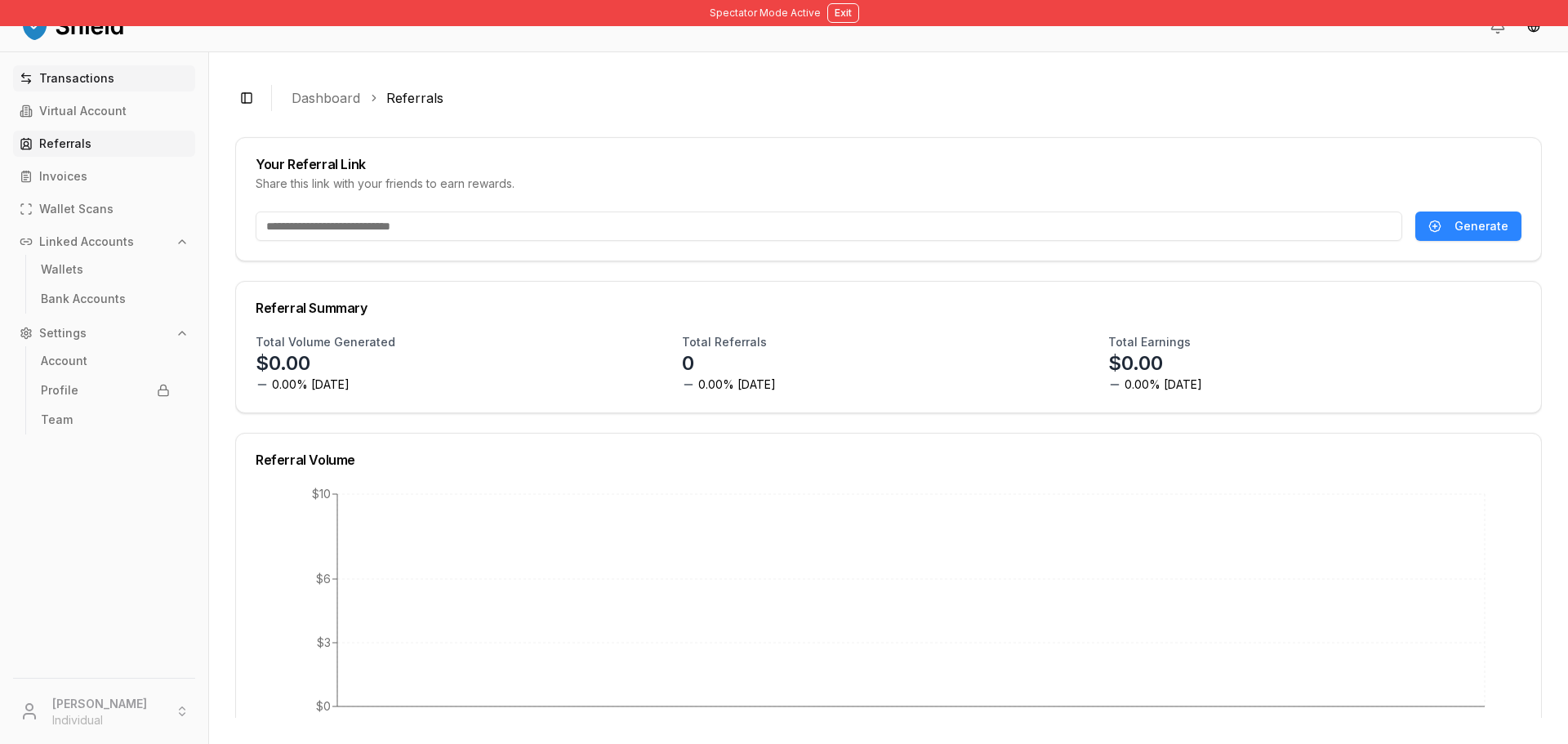
click at [130, 84] on link "Transactions" at bounding box center [104, 79] width 182 height 27
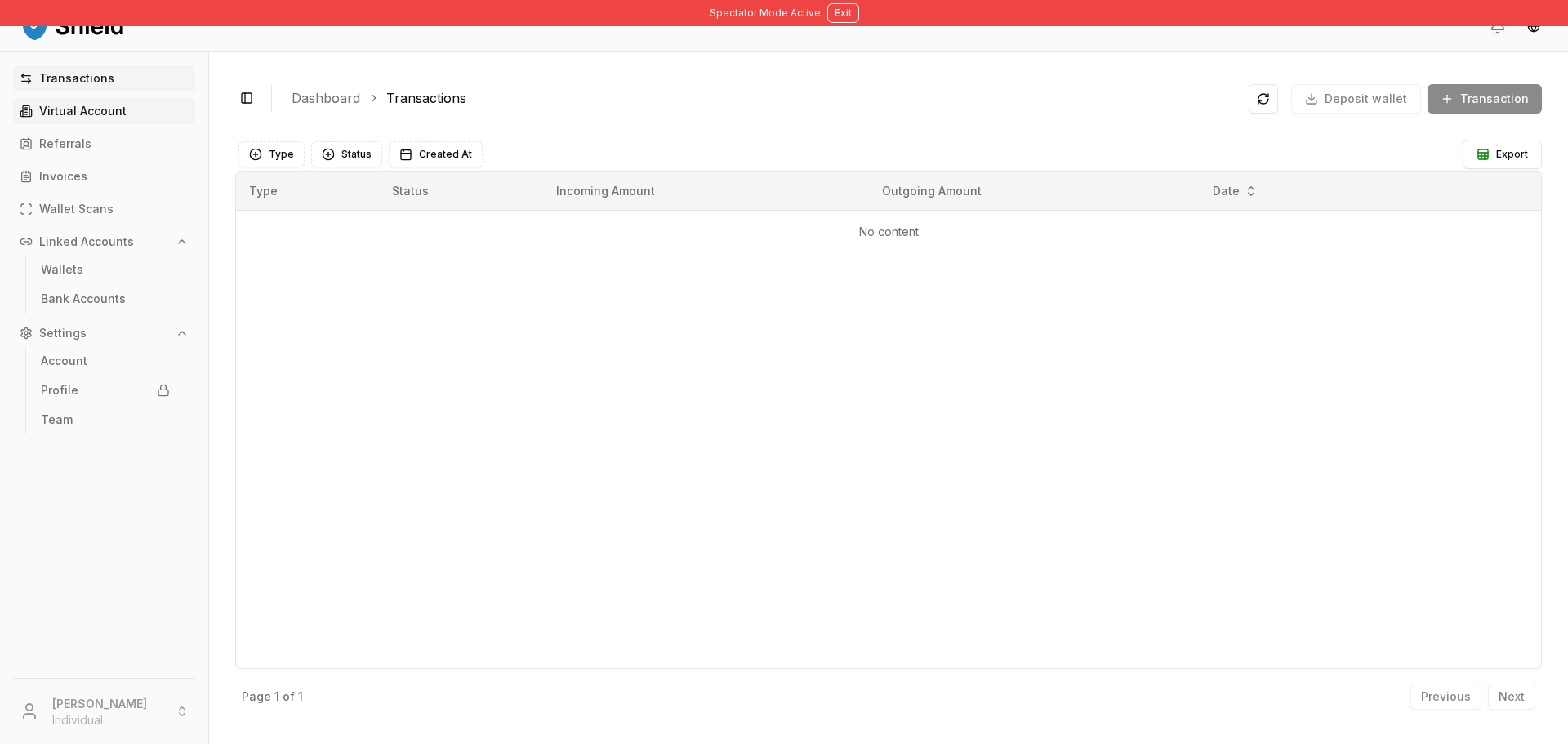
click at [115, 110] on p "Virtual Account" at bounding box center [82, 111] width 87 height 12
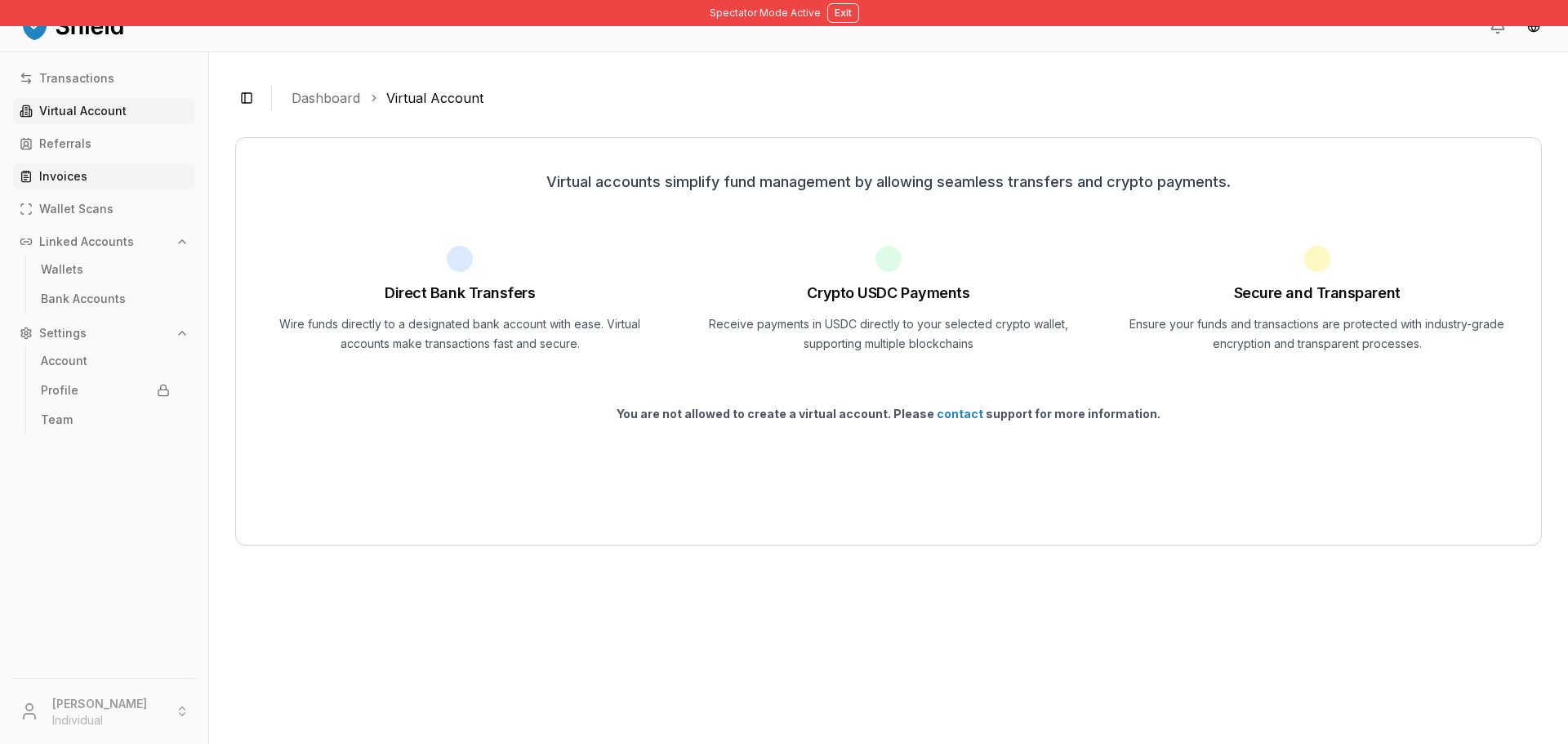
click at [100, 173] on link "Invoices" at bounding box center [104, 176] width 182 height 27
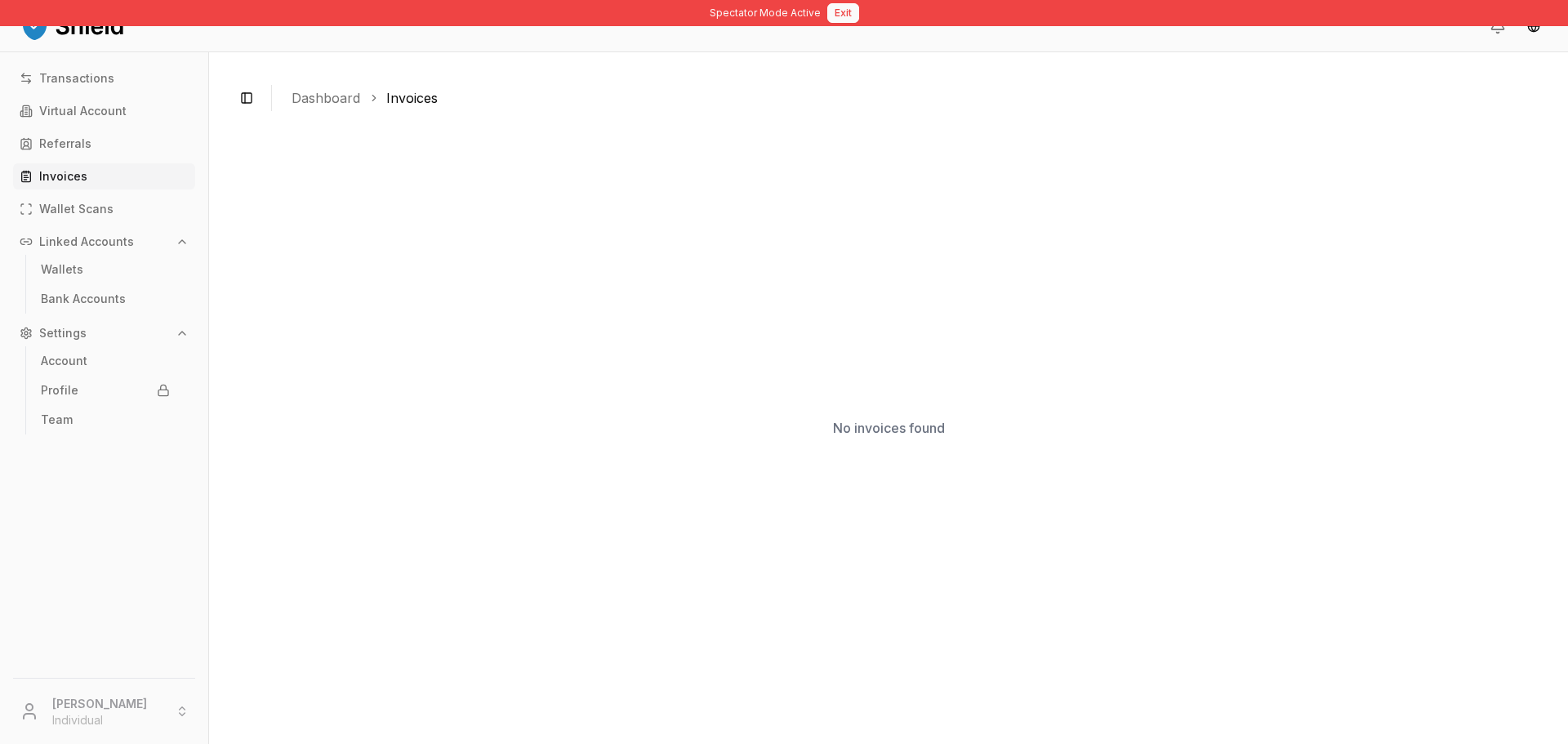
click at [843, 12] on button "Exit" at bounding box center [843, 13] width 31 height 20
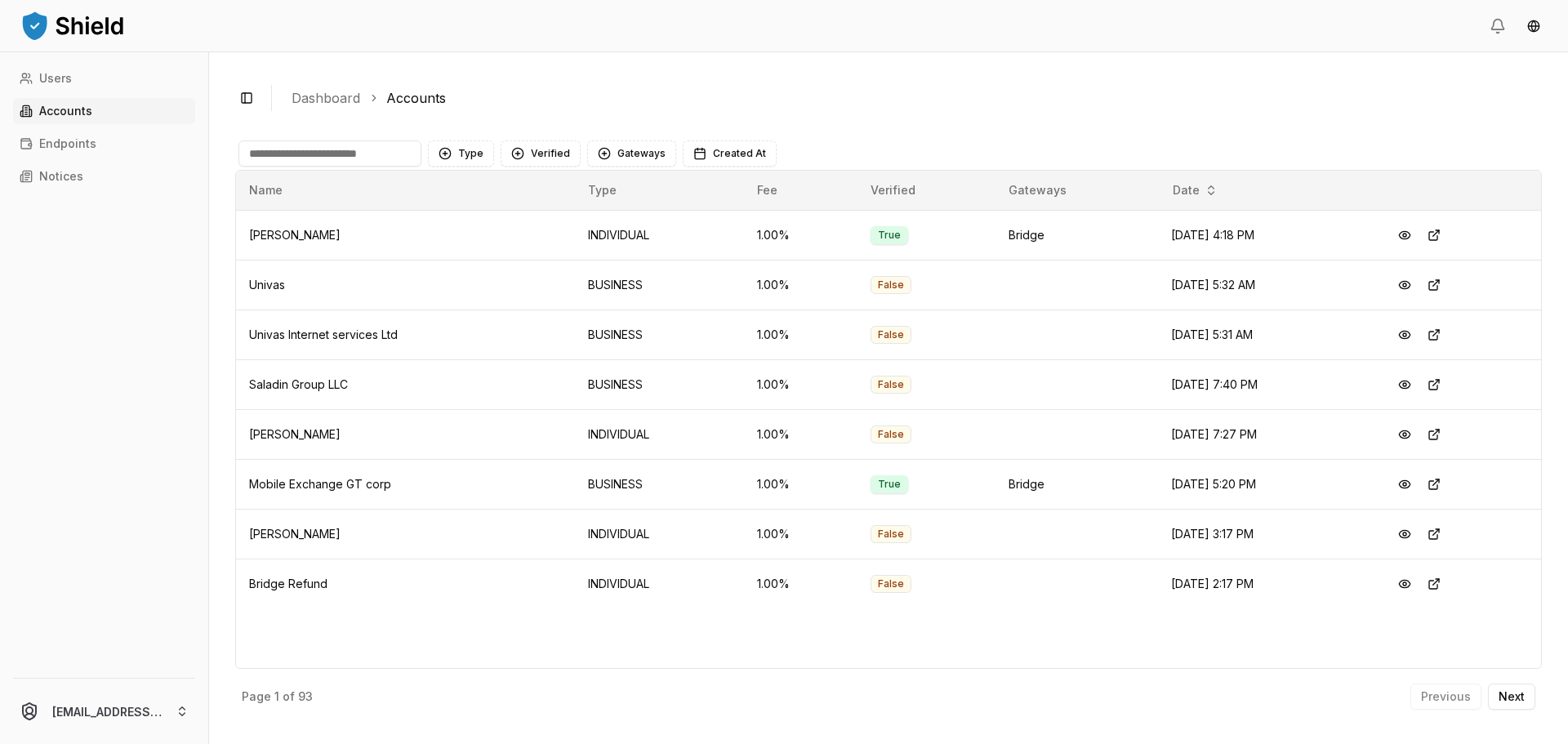
click at [318, 145] on input at bounding box center [330, 154] width 183 height 27
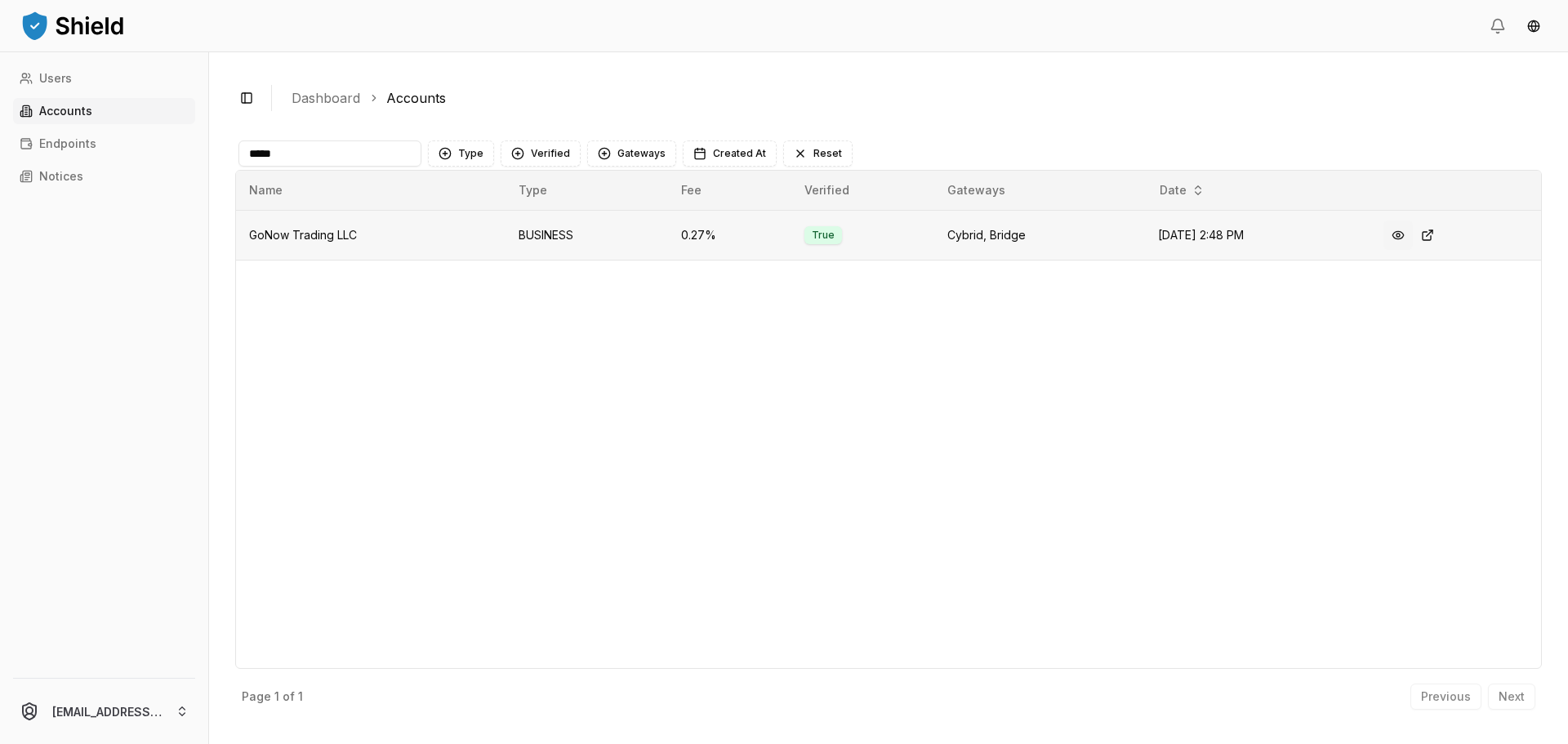
type input "*****"
click at [1400, 241] on button at bounding box center [1397, 234] width 29 height 29
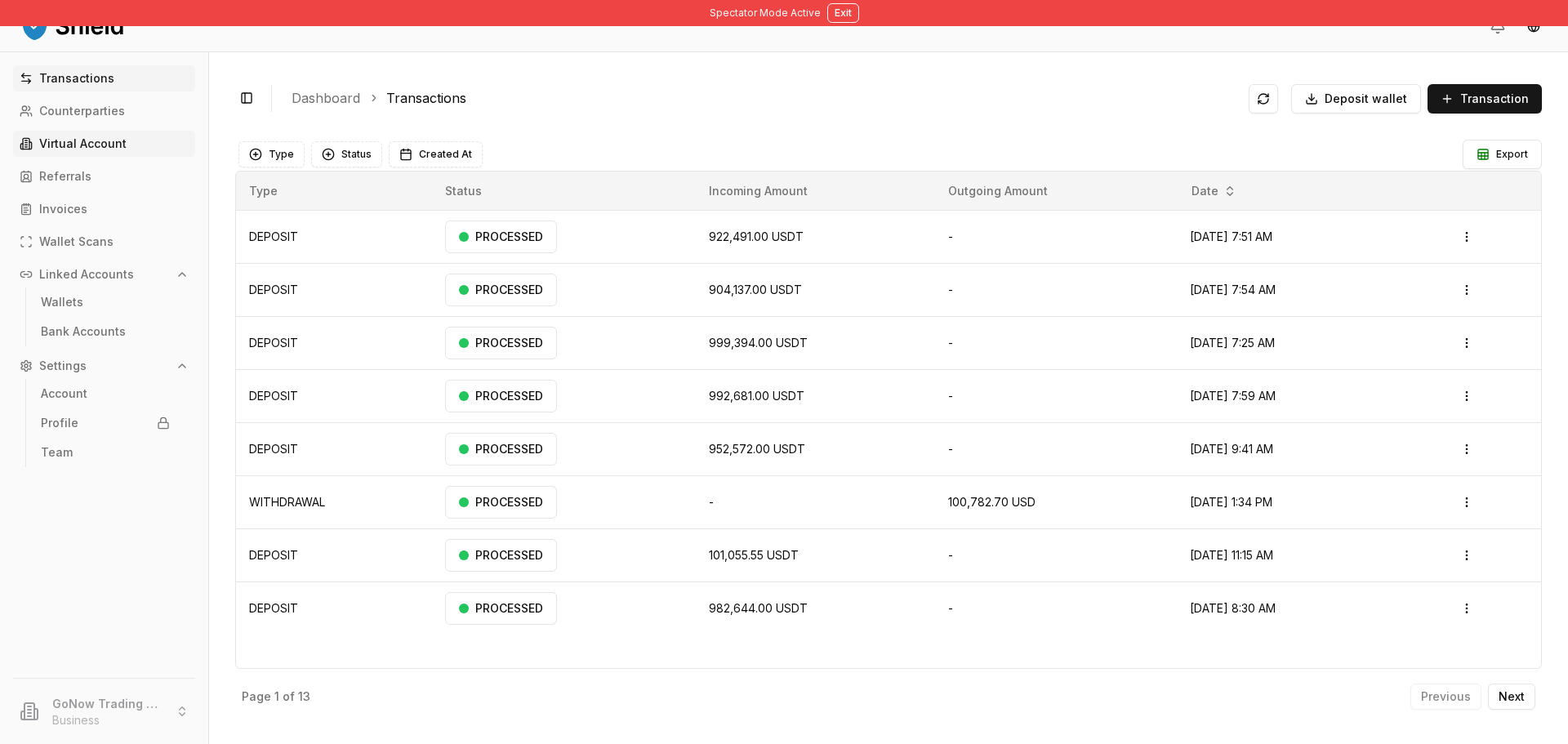
click at [65, 146] on p "Virtual Account" at bounding box center [82, 144] width 87 height 12
click at [147, 144] on link "Virtual Account" at bounding box center [104, 144] width 182 height 27
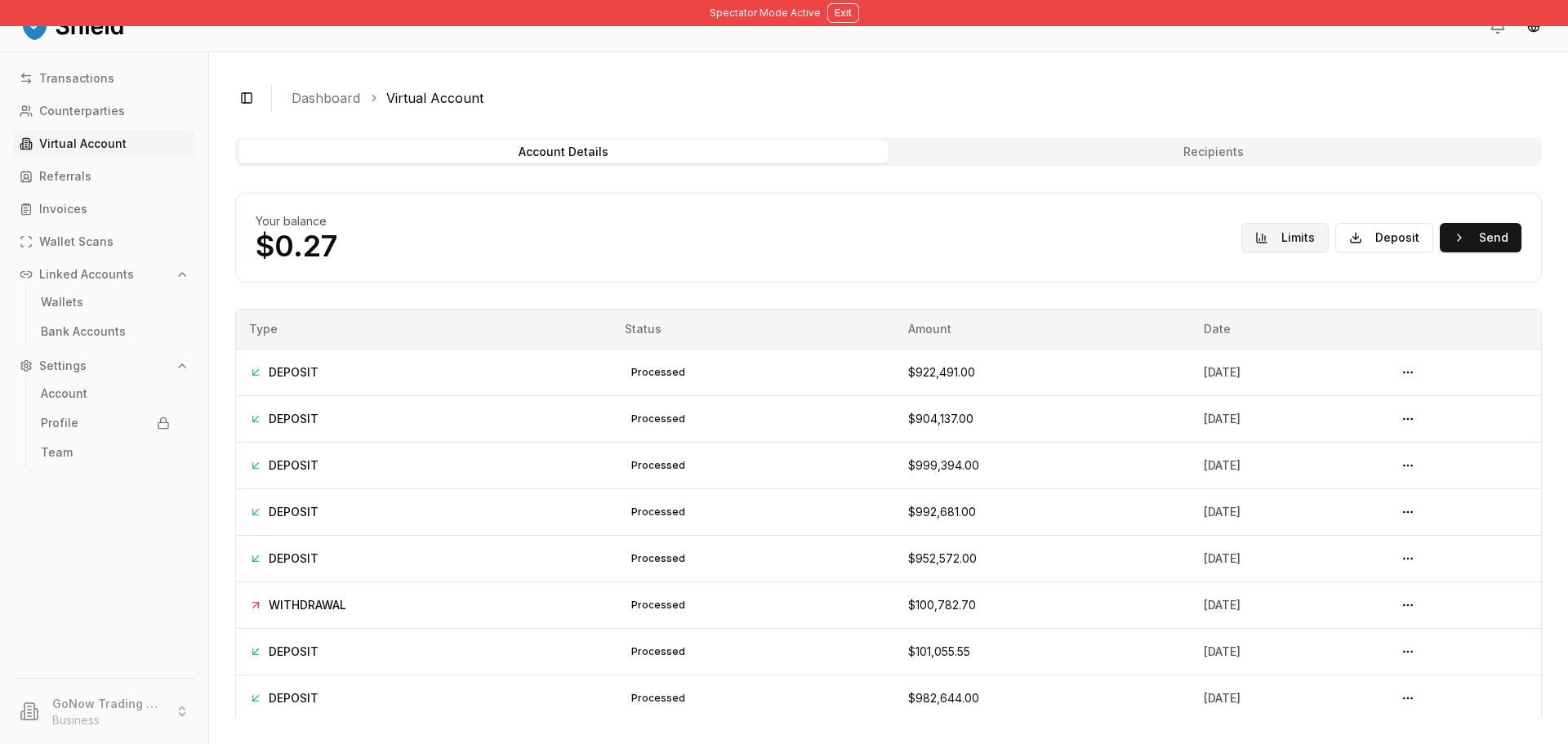
click at [1298, 242] on button "Limits" at bounding box center [1285, 237] width 87 height 29
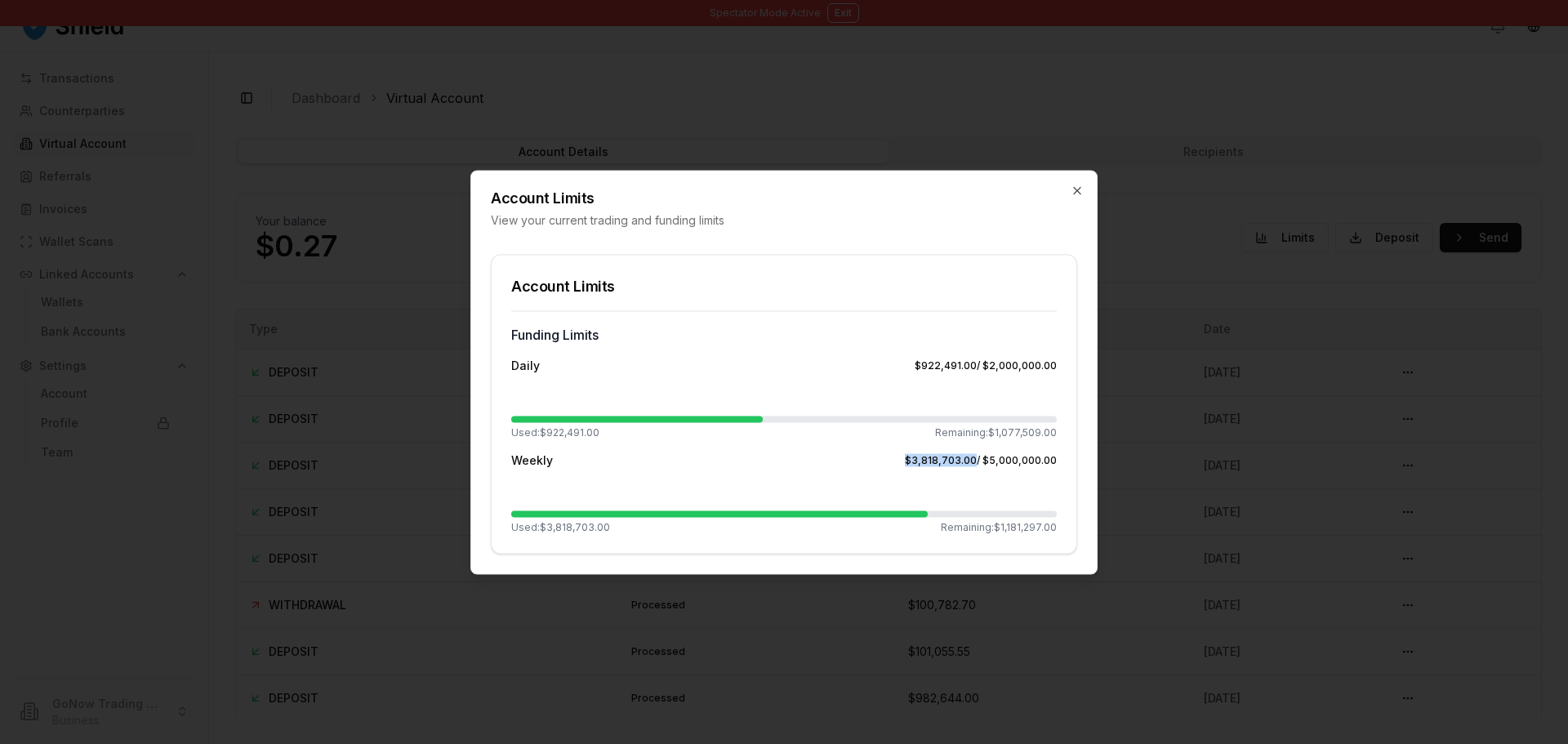
drag, startPoint x: 910, startPoint y: 457, endPoint x: 977, endPoint y: 461, distance: 67.1
click at [977, 461] on div "$3,818,703.00 / $5,000,000.00" at bounding box center [980, 460] width 152 height 13
drag, startPoint x: 998, startPoint y: 527, endPoint x: 1034, endPoint y: 530, distance: 36.1
click at [1034, 530] on span "Remaining: $1,181,297.00" at bounding box center [999, 527] width 116 height 13
click at [1064, 529] on div "Funding Limits Daily $922,491.00 / $2,000,000.00 Used: $922,491.00 Remaining: $…" at bounding box center [784, 432] width 585 height 243
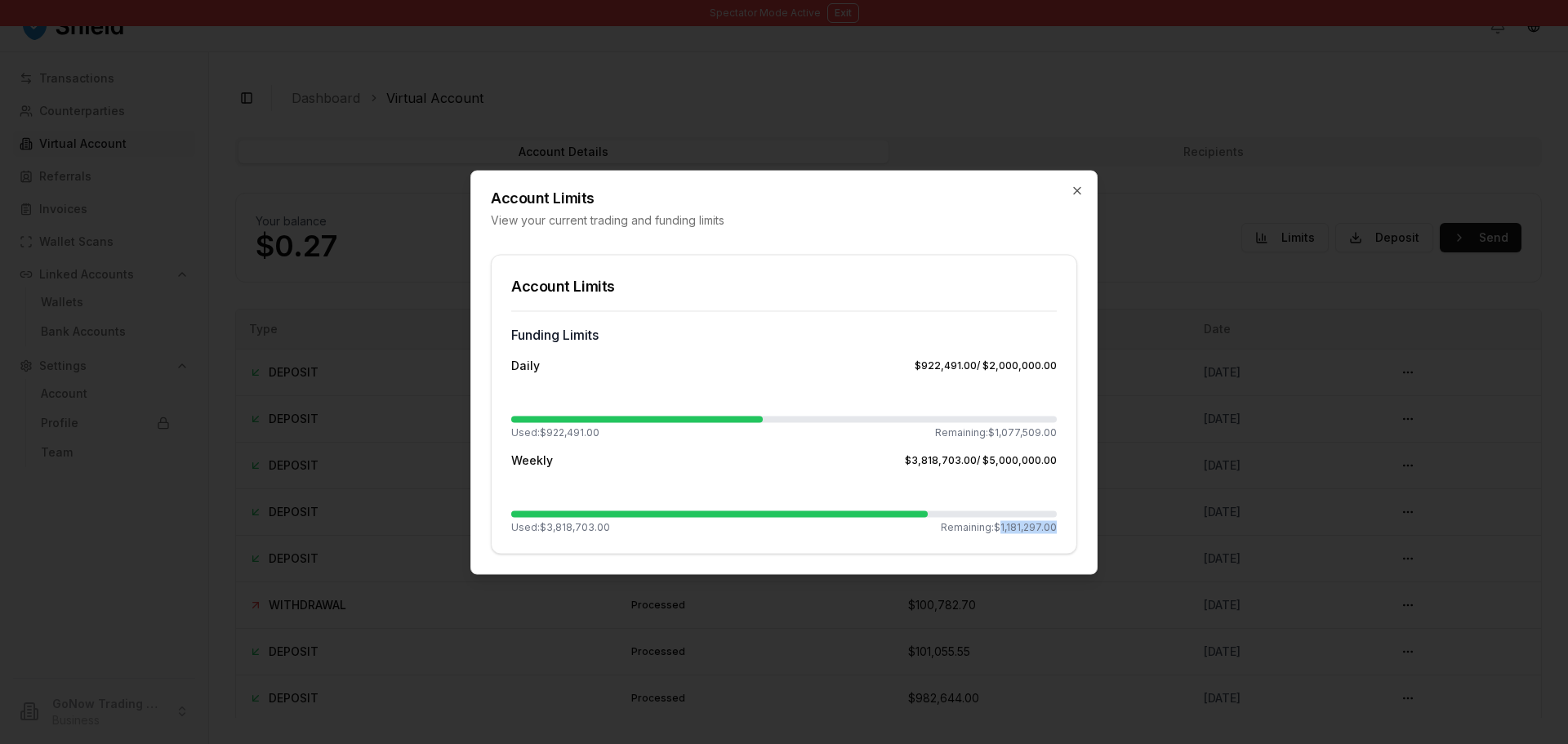
drag, startPoint x: 1058, startPoint y: 524, endPoint x: 1003, endPoint y: 534, distance: 55.9
click at [1003, 534] on div "Funding Limits Daily $922,491.00 / $2,000,000.00 Used: $922,491.00 Remaining: $…" at bounding box center [784, 432] width 585 height 243
copy span "1,181,297.00"
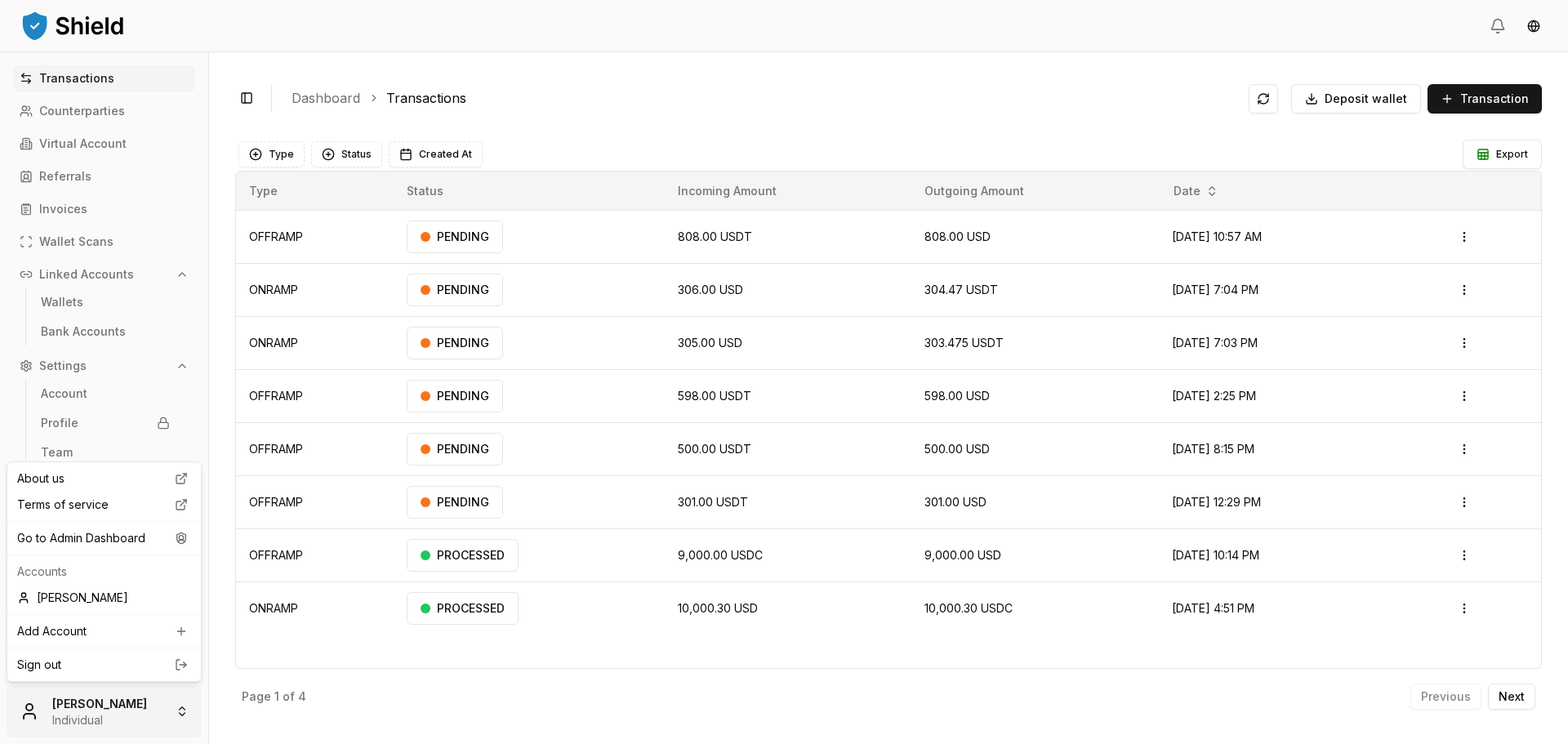
click at [103, 708] on html "Transactions Counterparties Virtual Account Referrals Invoices Wallet Scans Lin…" at bounding box center [784, 372] width 1568 height 744
click at [84, 548] on div "Go to Admin Dashboard" at bounding box center [104, 539] width 187 height 27
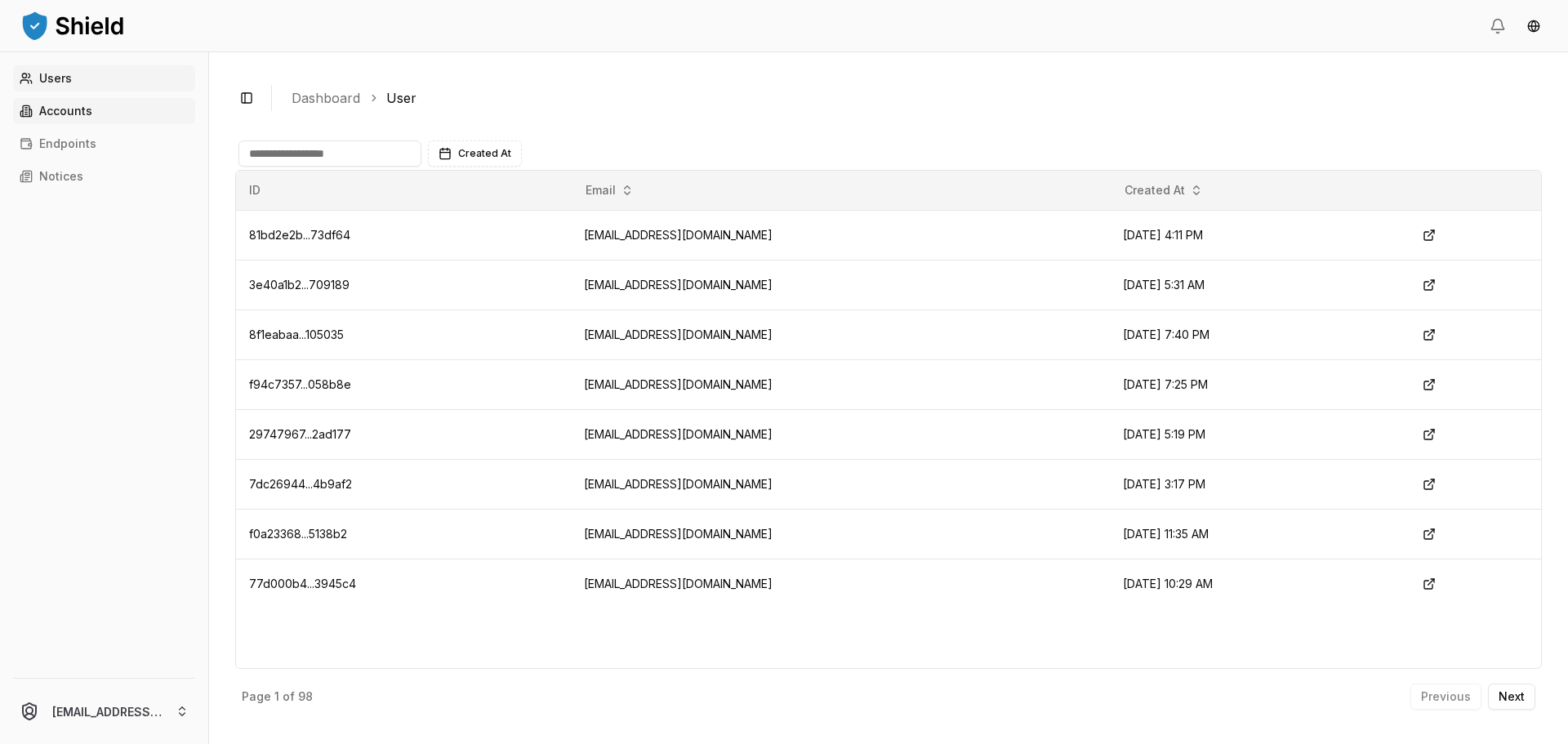
click at [84, 123] on link "Accounts" at bounding box center [104, 111] width 182 height 27
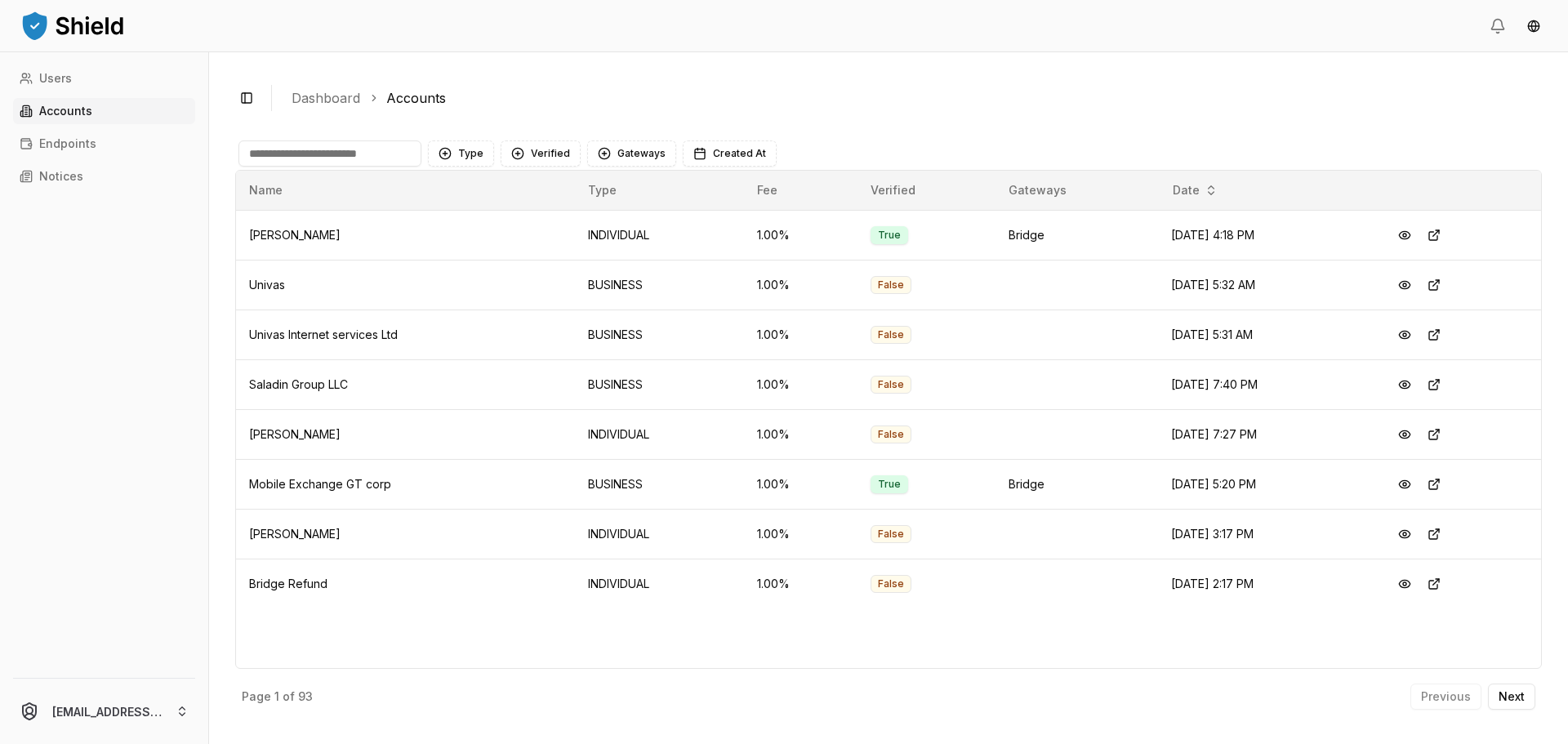
click at [312, 155] on input at bounding box center [330, 154] width 183 height 27
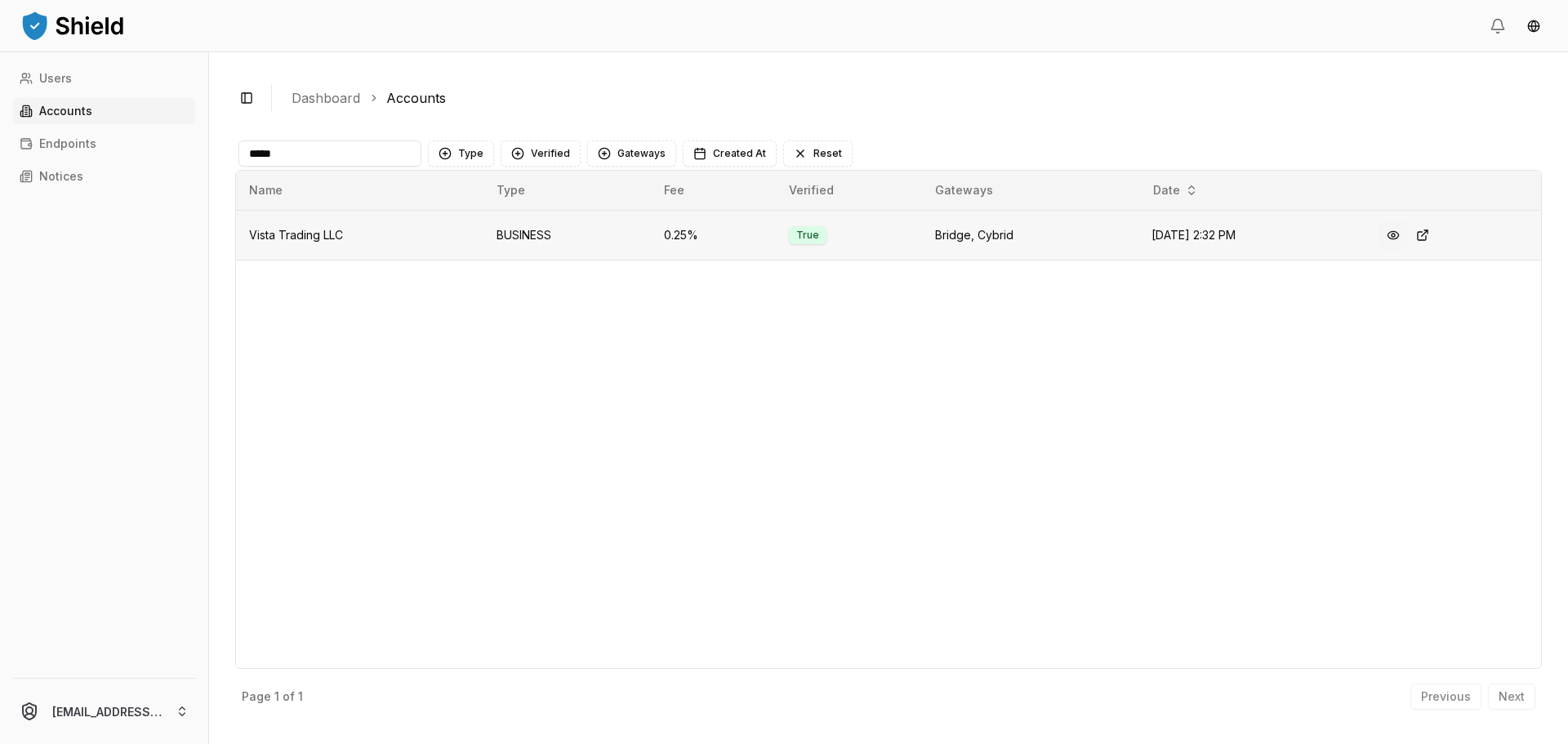
type input "*****"
click at [1402, 231] on button at bounding box center [1392, 234] width 29 height 29
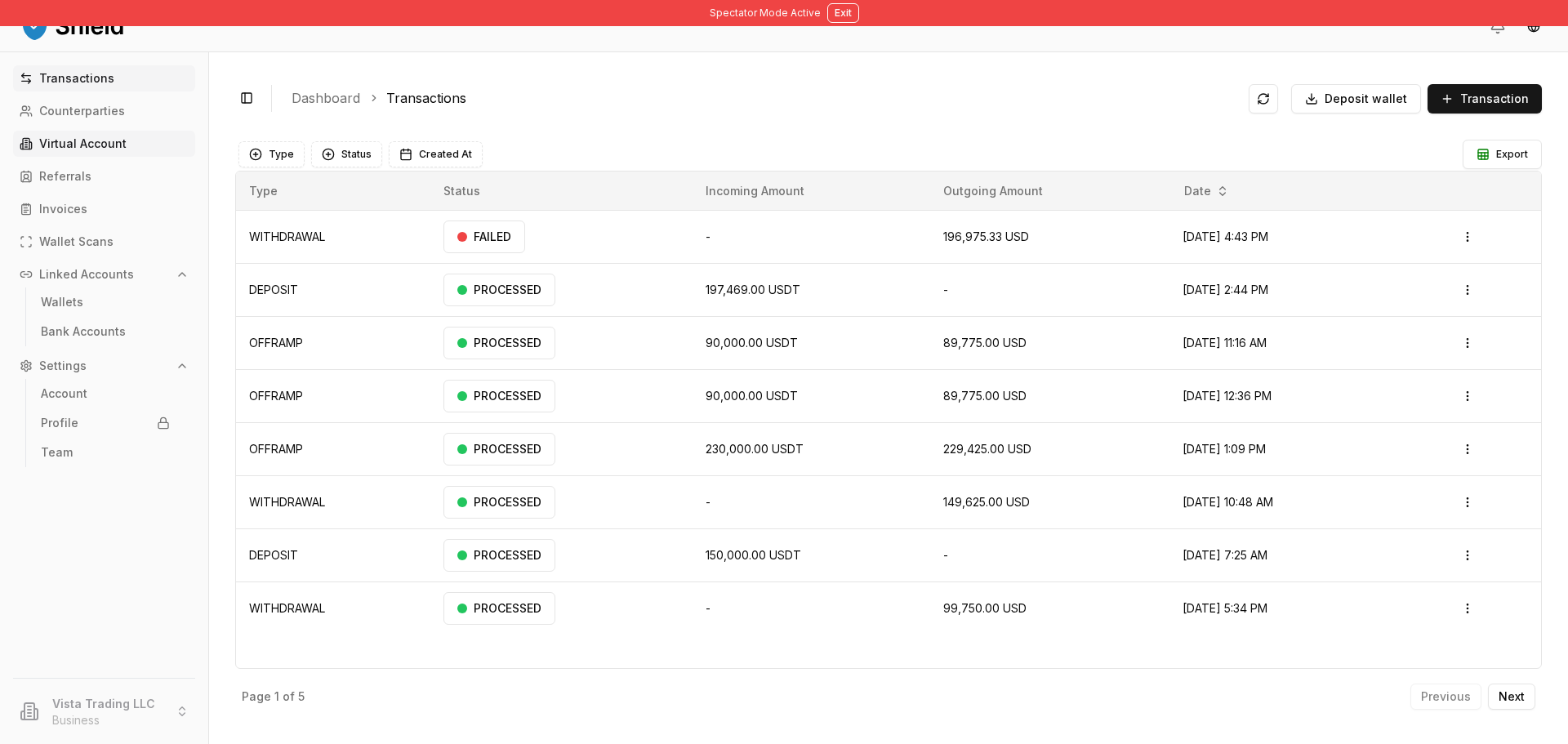
click at [93, 151] on link "Virtual Account" at bounding box center [104, 144] width 182 height 27
click at [130, 147] on link "Virtual Account" at bounding box center [104, 144] width 182 height 27
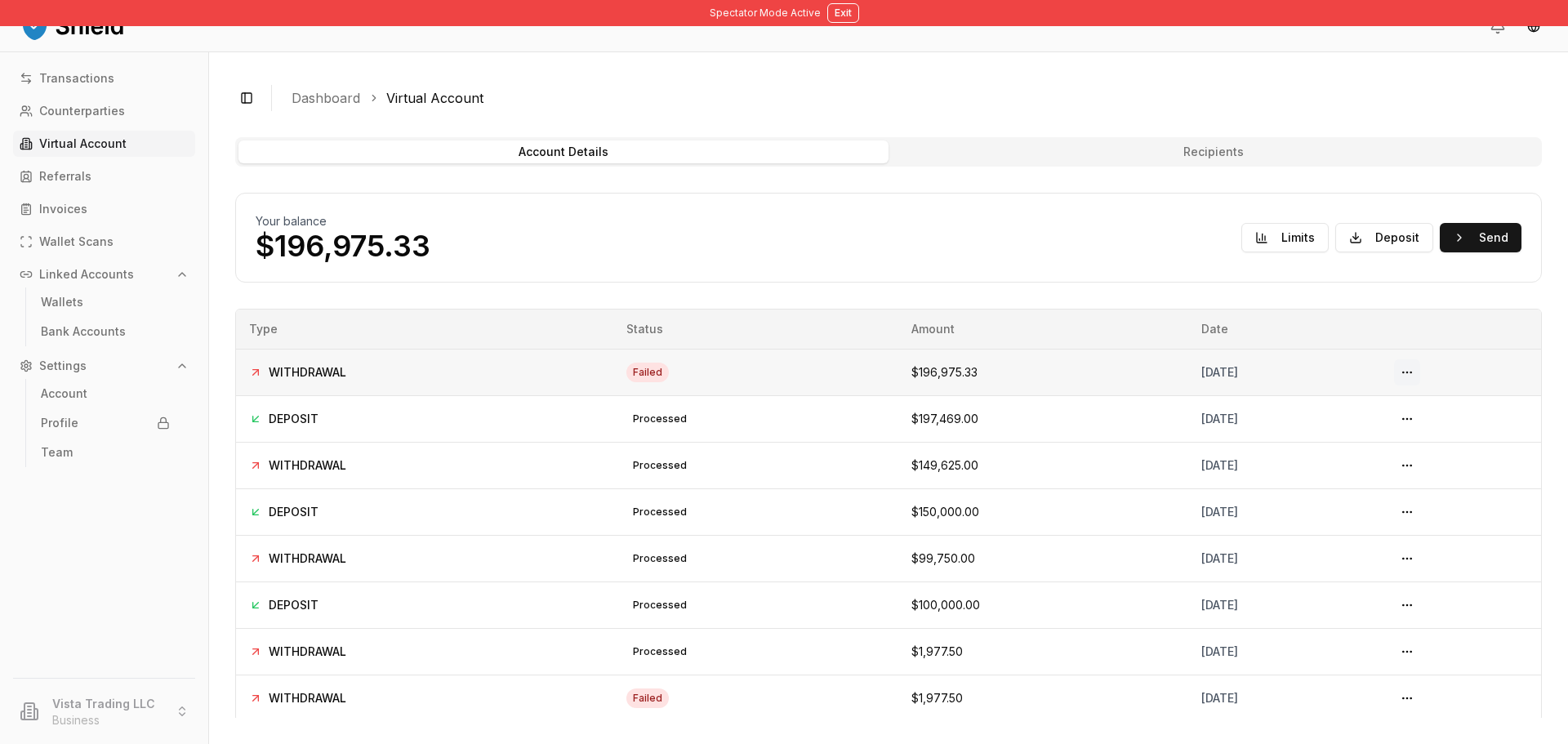
click at [1410, 378] on button at bounding box center [1407, 373] width 27 height 27
click at [1170, 162] on button "Recipients" at bounding box center [1213, 152] width 650 height 23
click at [1161, 157] on button "Recipients" at bounding box center [1213, 152] width 650 height 23
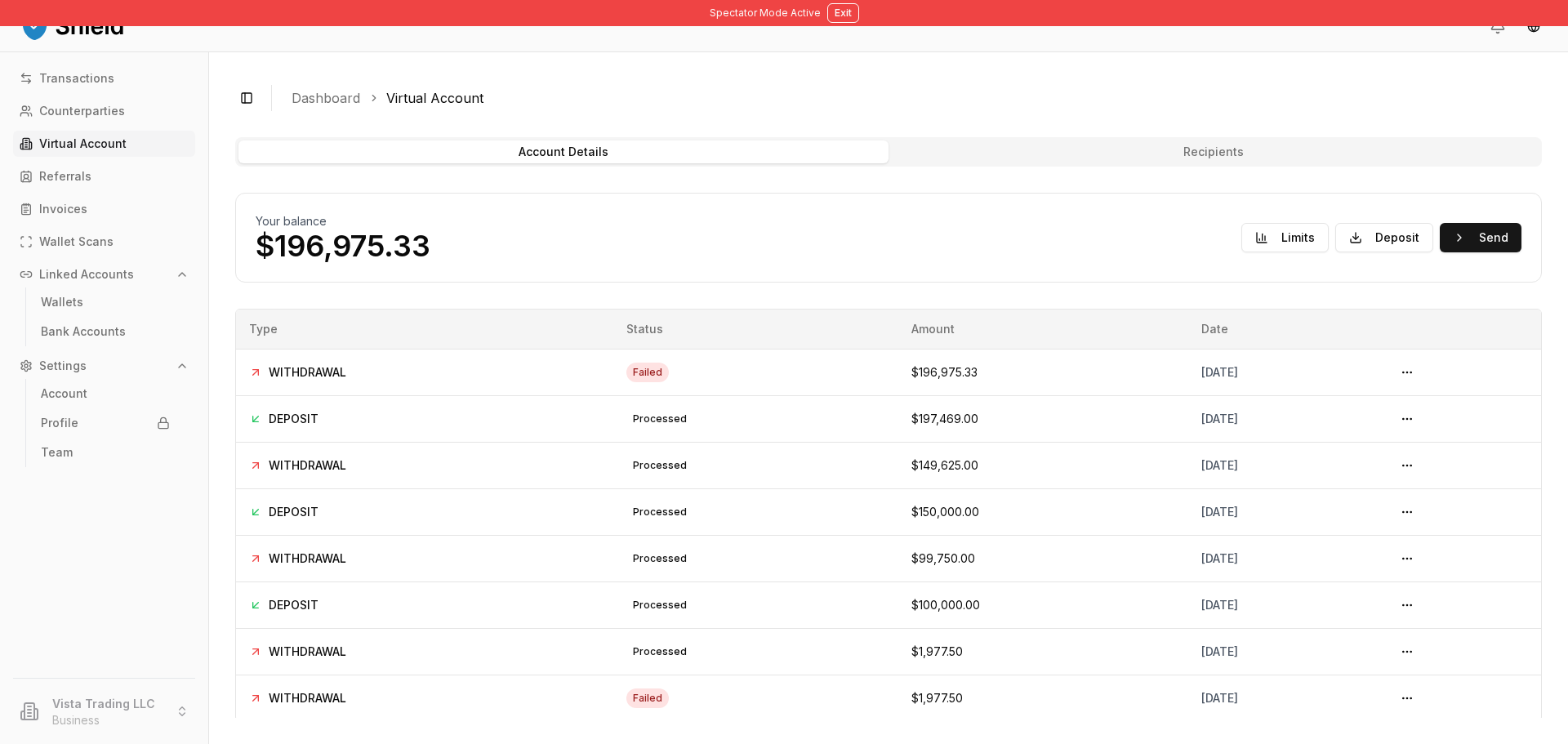
click at [1153, 147] on button "Recipients" at bounding box center [1213, 152] width 650 height 23
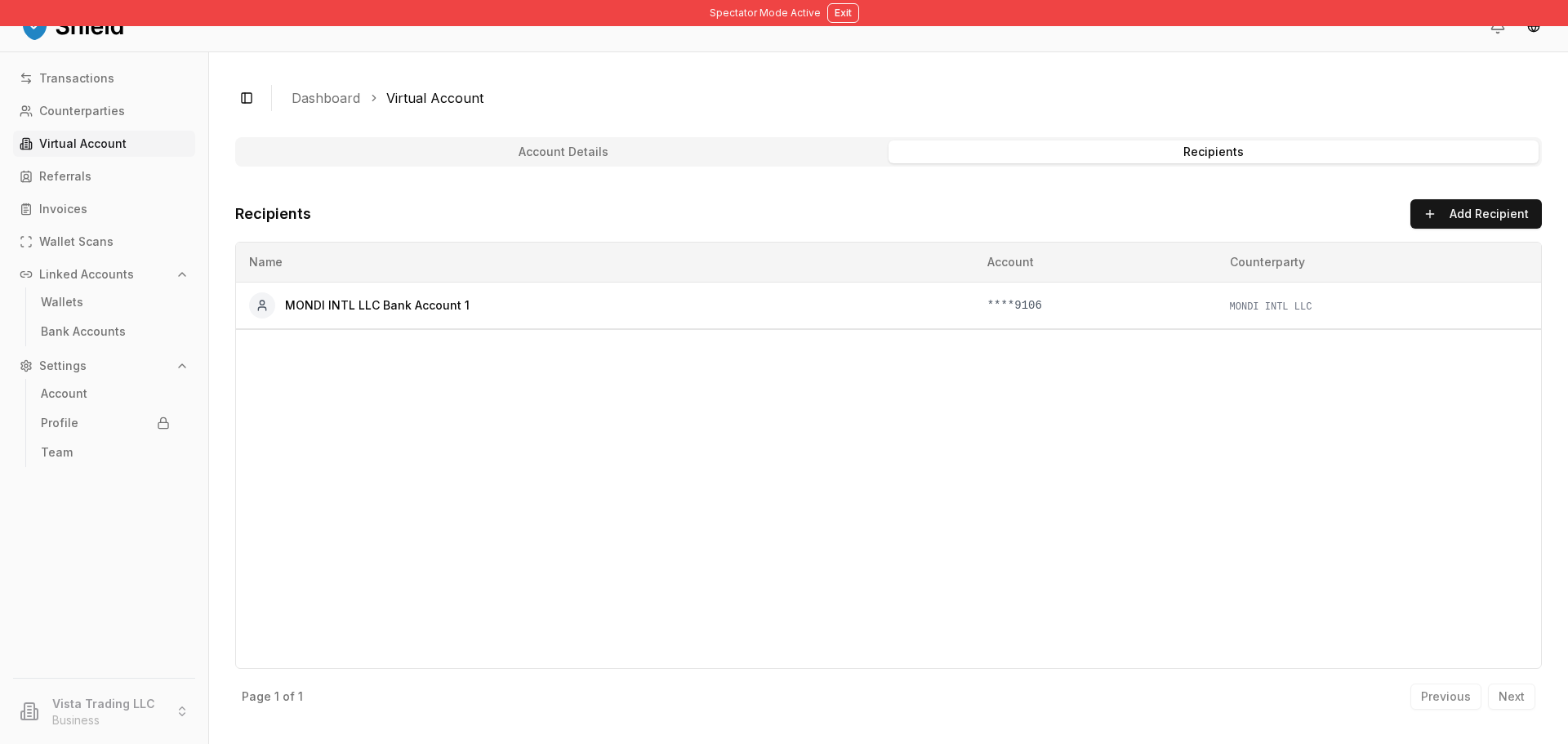
click at [1153, 147] on button "Recipients" at bounding box center [1213, 152] width 650 height 23
click at [1152, 147] on button "Recipients" at bounding box center [1213, 152] width 650 height 23
click at [721, 149] on button "Account Details" at bounding box center [563, 152] width 650 height 23
click at [548, 153] on button "Account Details" at bounding box center [563, 152] width 650 height 23
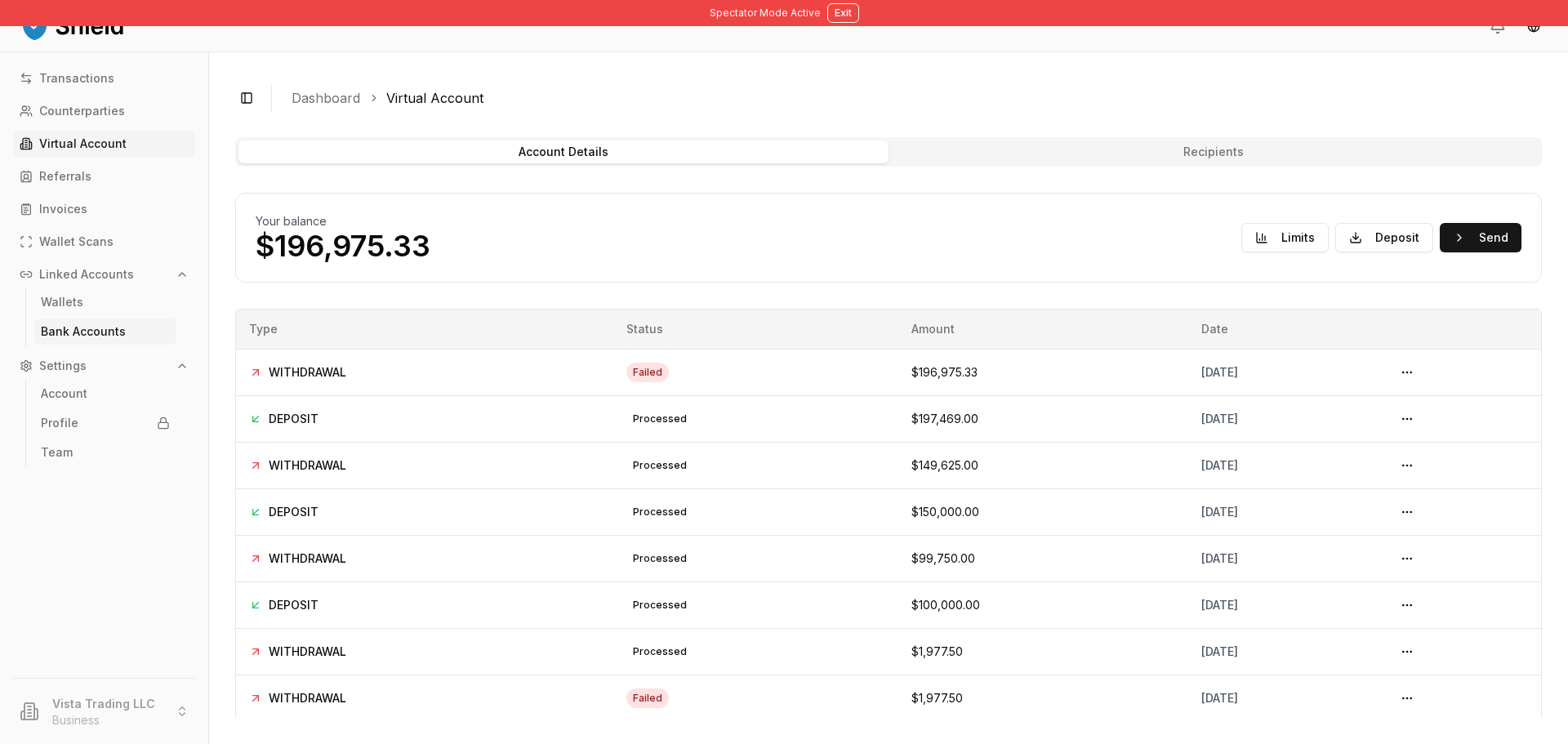
click at [93, 326] on p "Bank Accounts" at bounding box center [83, 331] width 85 height 12
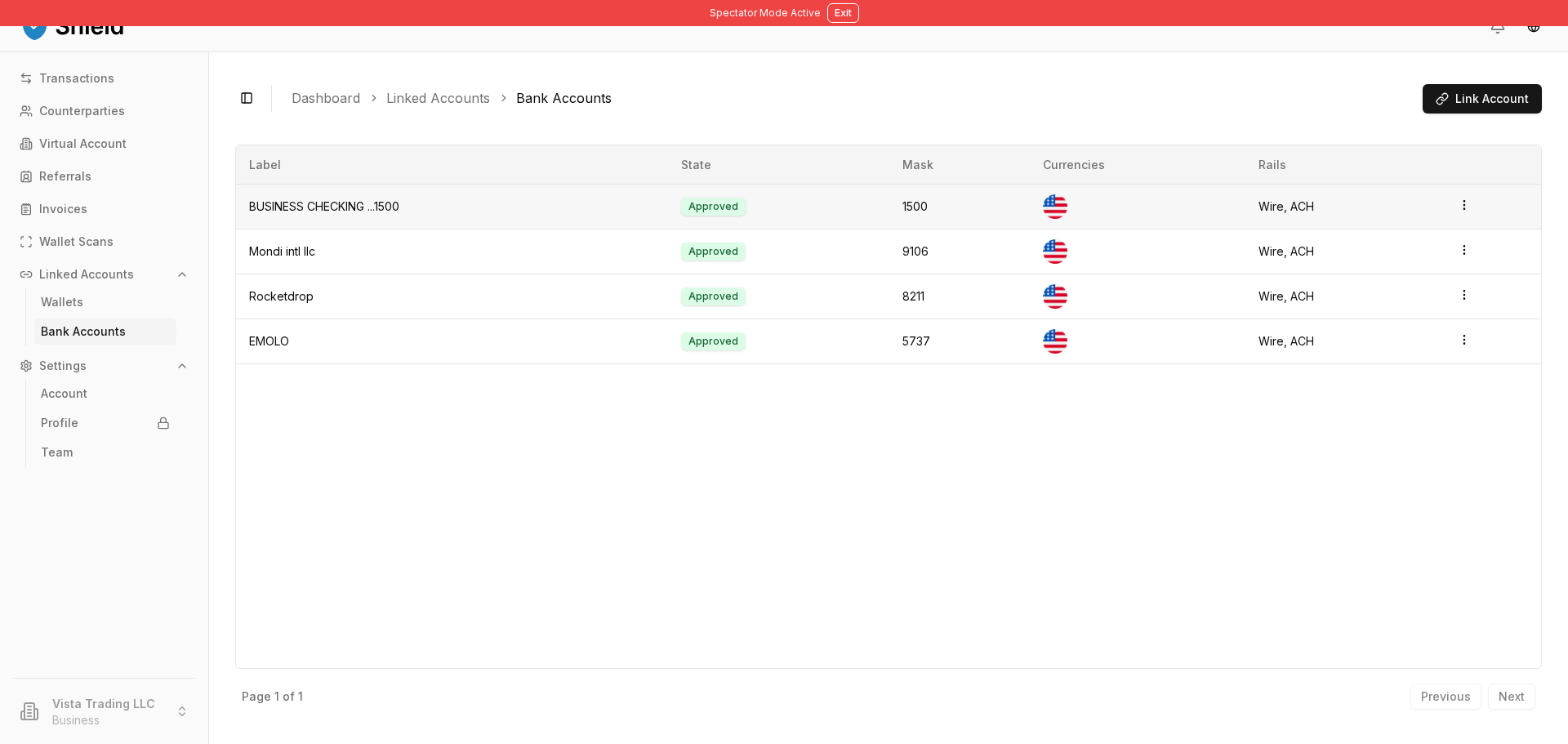
click at [1466, 202] on icon "button" at bounding box center [1464, 205] width 13 height 13
click at [991, 75] on div "Toggle Sidebar Dashboard Linked Accounts Bank Accounts Link Account BUSINESS CH…" at bounding box center [888, 398] width 1359 height 692
click at [898, 198] on td "1500" at bounding box center [959, 207] width 140 height 45
click at [909, 204] on td "1500" at bounding box center [959, 207] width 140 height 45
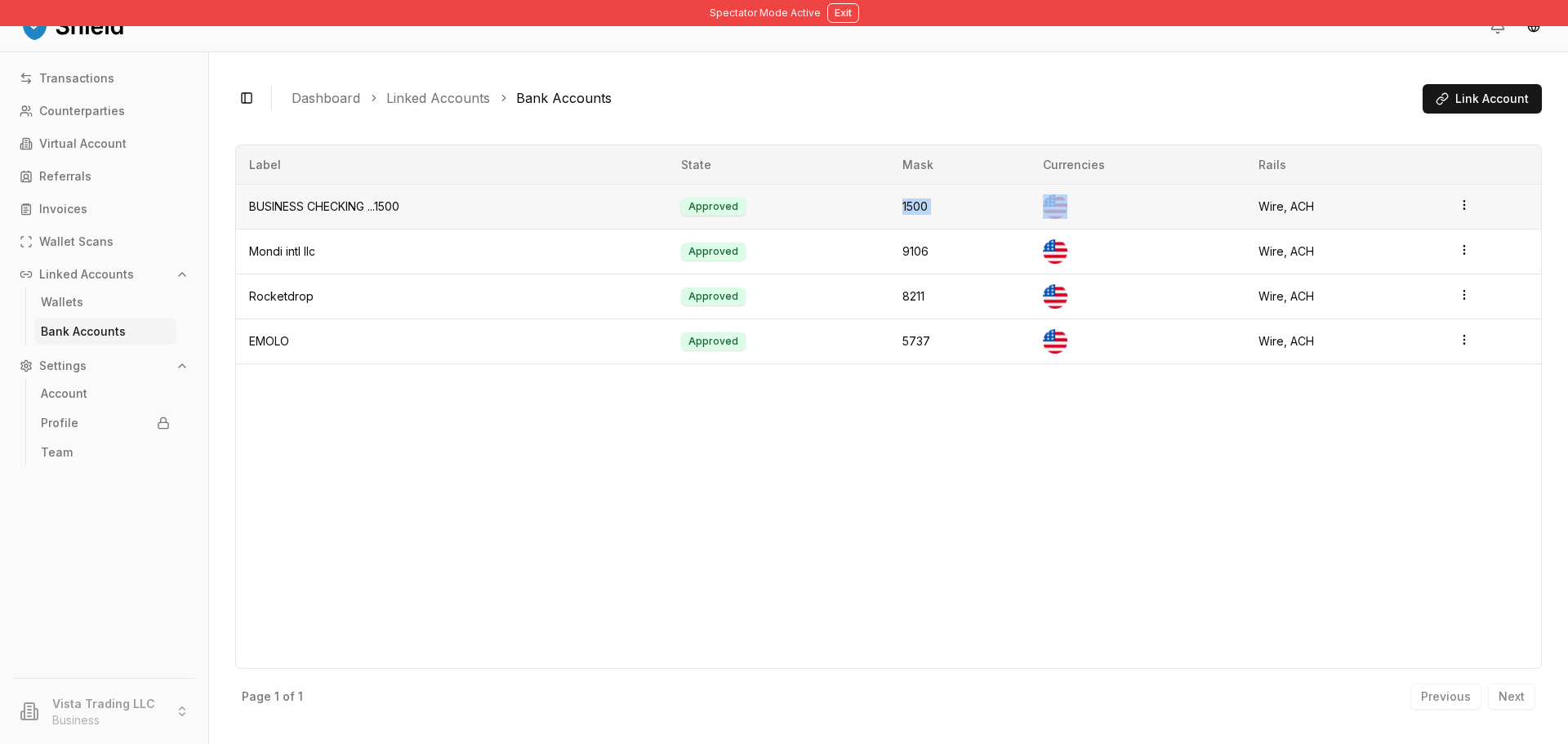
click at [909, 204] on td "1500" at bounding box center [959, 207] width 140 height 45
click at [92, 145] on p "Virtual Account" at bounding box center [82, 144] width 87 height 12
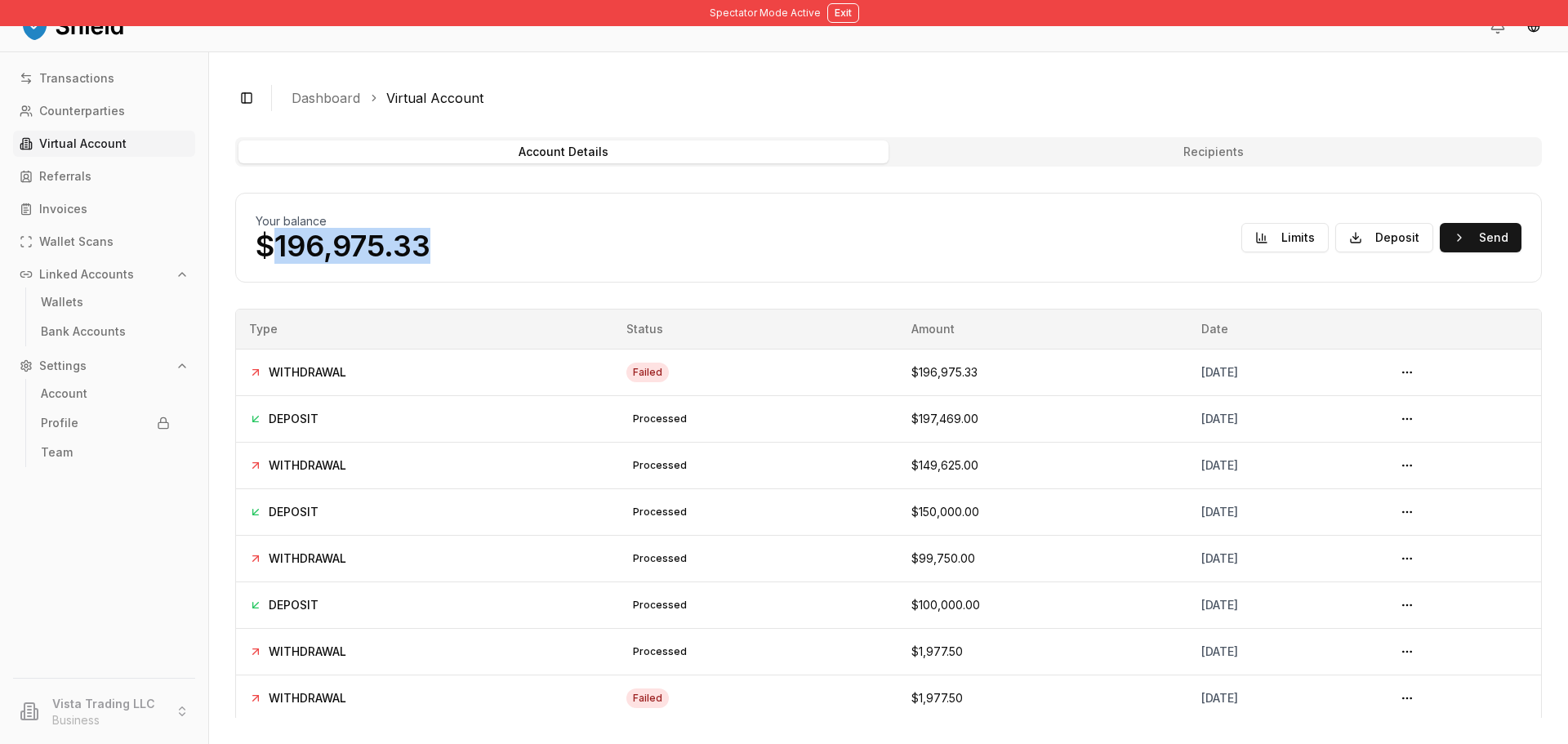
drag, startPoint x: 321, startPoint y: 254, endPoint x: 277, endPoint y: 257, distance: 44.1
click at [277, 257] on div "Your balance $196,975.33 Limits Deposit Send" at bounding box center [889, 237] width 1266 height 49
click at [433, 229] on div "Your balance $196,975.33 Limits Deposit Send" at bounding box center [889, 237] width 1266 height 49
click at [432, 229] on div "Your balance $196,975.33 Limits Deposit Send" at bounding box center [889, 237] width 1266 height 49
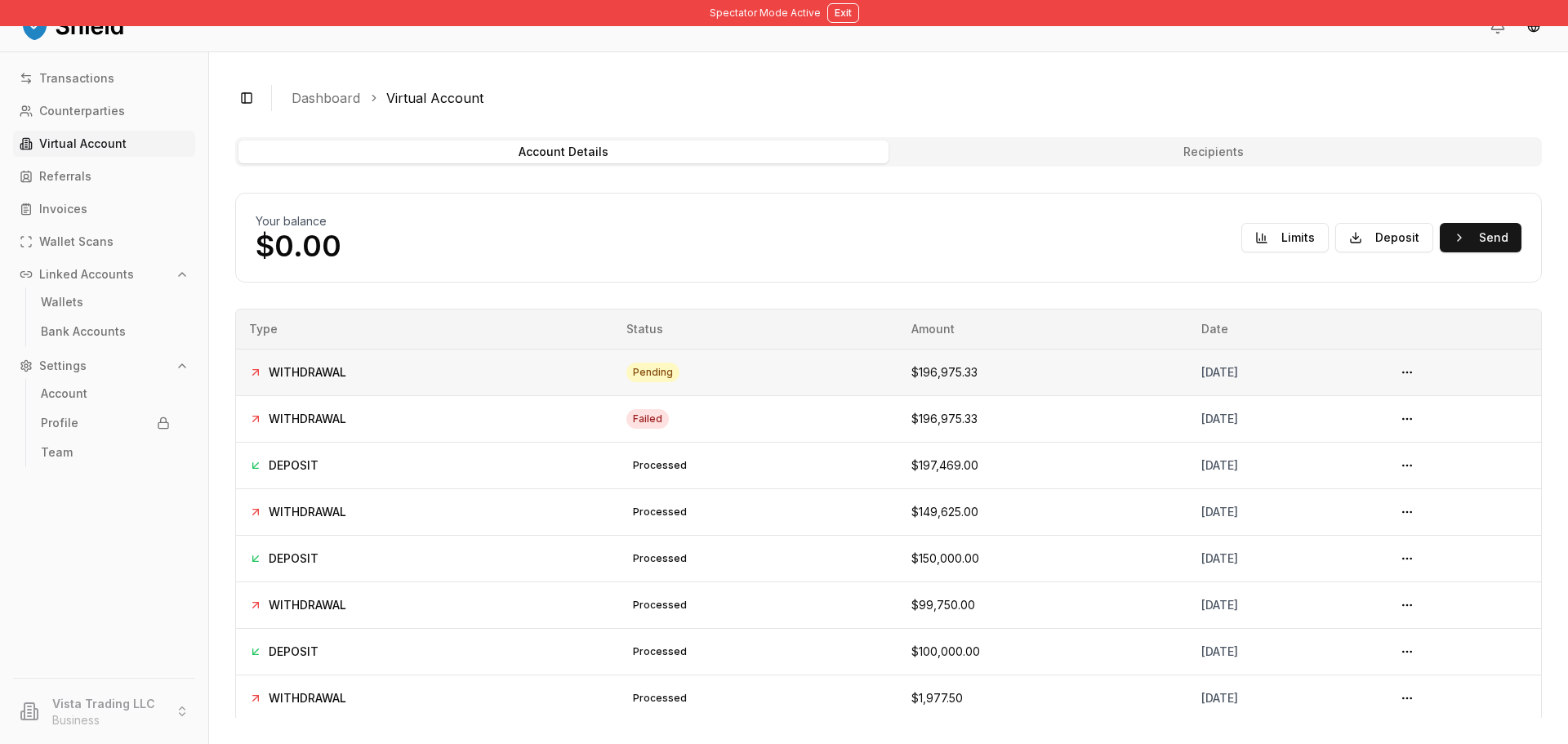
click at [733, 386] on td "pending" at bounding box center [755, 372] width 285 height 46
click at [1415, 377] on button at bounding box center [1407, 373] width 27 height 27
drag, startPoint x: 562, startPoint y: 362, endPoint x: 1185, endPoint y: 369, distance: 623.0
click at [1185, 369] on tr "WITHDRAWAL pending $196,975.33 [DATE]" at bounding box center [889, 372] width 1305 height 46
click at [1201, 370] on div "[DATE]" at bounding box center [1284, 373] width 166 height 17
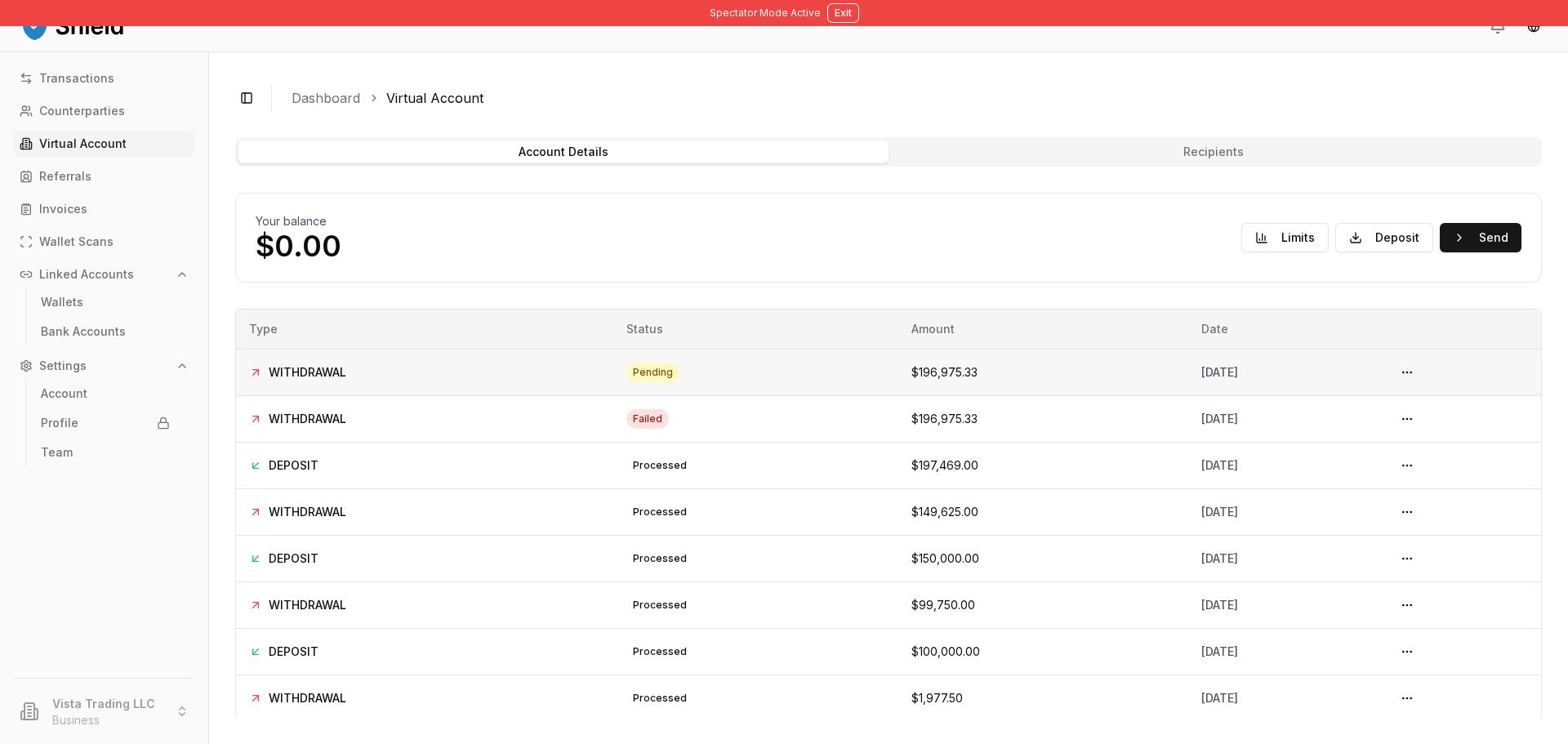
click at [292, 361] on td "WITHDRAWAL" at bounding box center [425, 372] width 378 height 46
drag, startPoint x: 268, startPoint y: 365, endPoint x: 1308, endPoint y: 370, distance: 1040.0
click at [1308, 370] on tr "WITHDRAWAL pending $196,975.33 [DATE]" at bounding box center [889, 372] width 1305 height 46
click at [587, 278] on div "Your balance $0.00 Limits Deposit Send" at bounding box center [889, 238] width 1307 height 89
click at [1257, 236] on button "Limits" at bounding box center [1285, 237] width 87 height 29
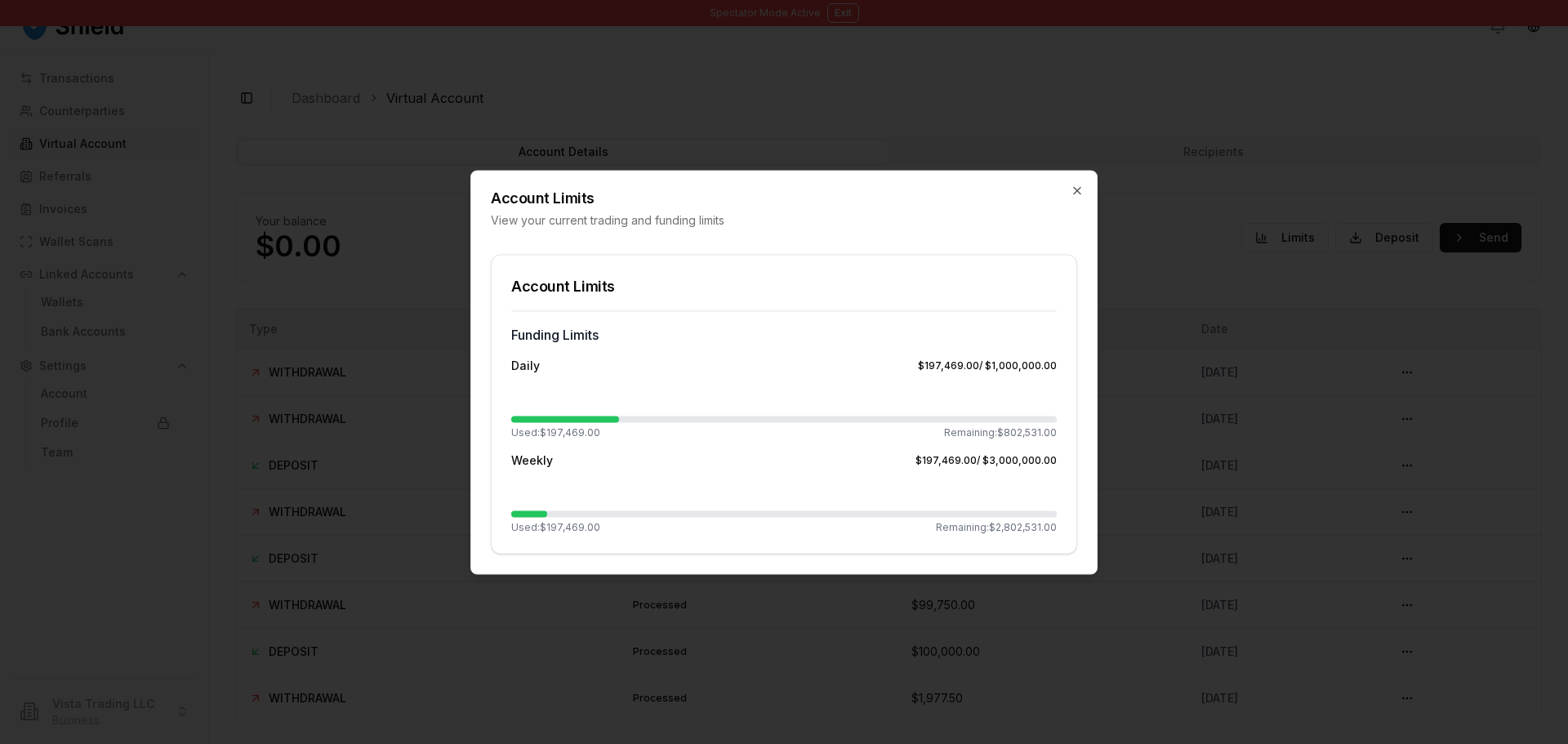
click at [1064, 191] on h2 "Account Limits" at bounding box center [784, 198] width 586 height 15
click at [1082, 193] on icon "button" at bounding box center [1078, 191] width 13 height 13
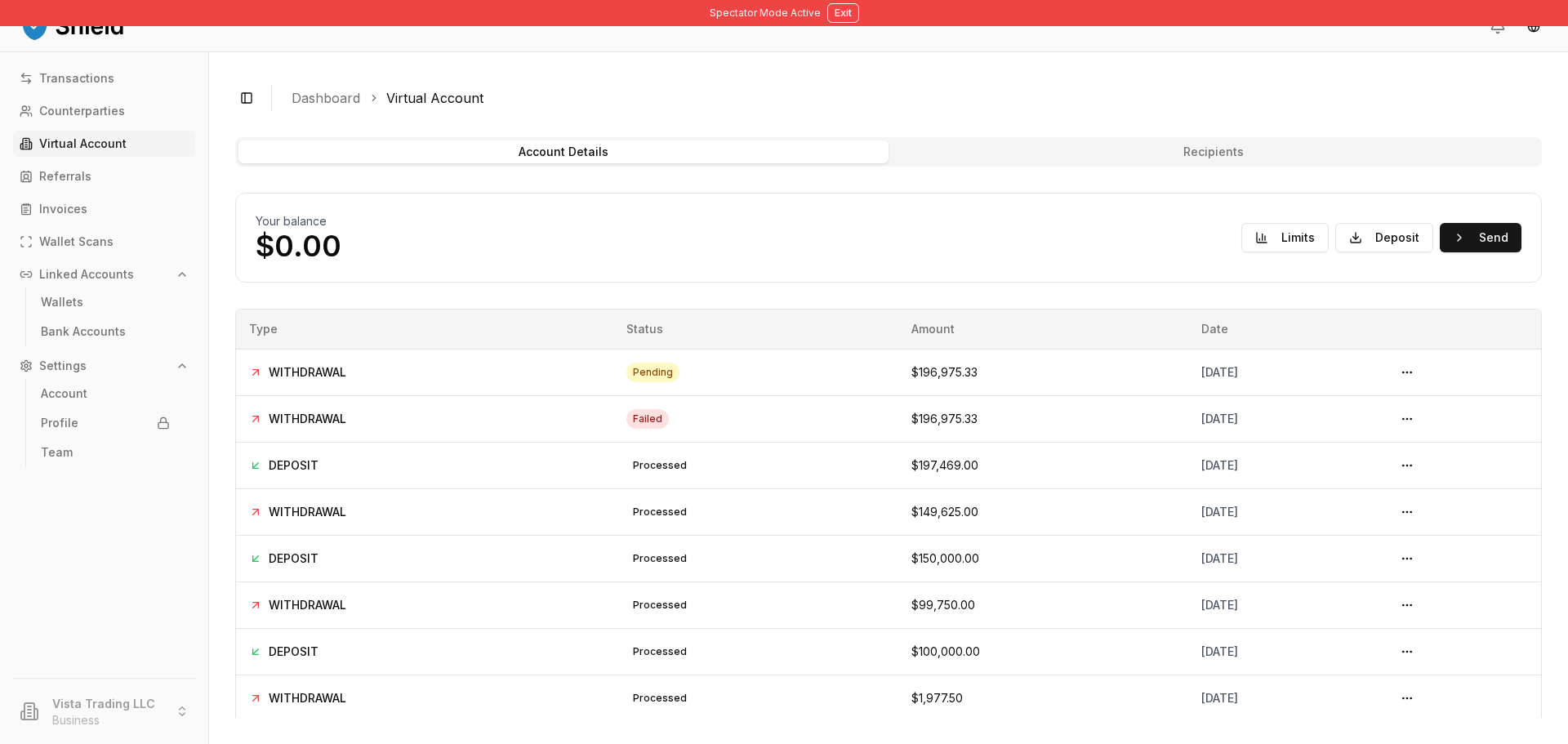
click at [1001, 155] on button "Recipients" at bounding box center [1213, 152] width 650 height 23
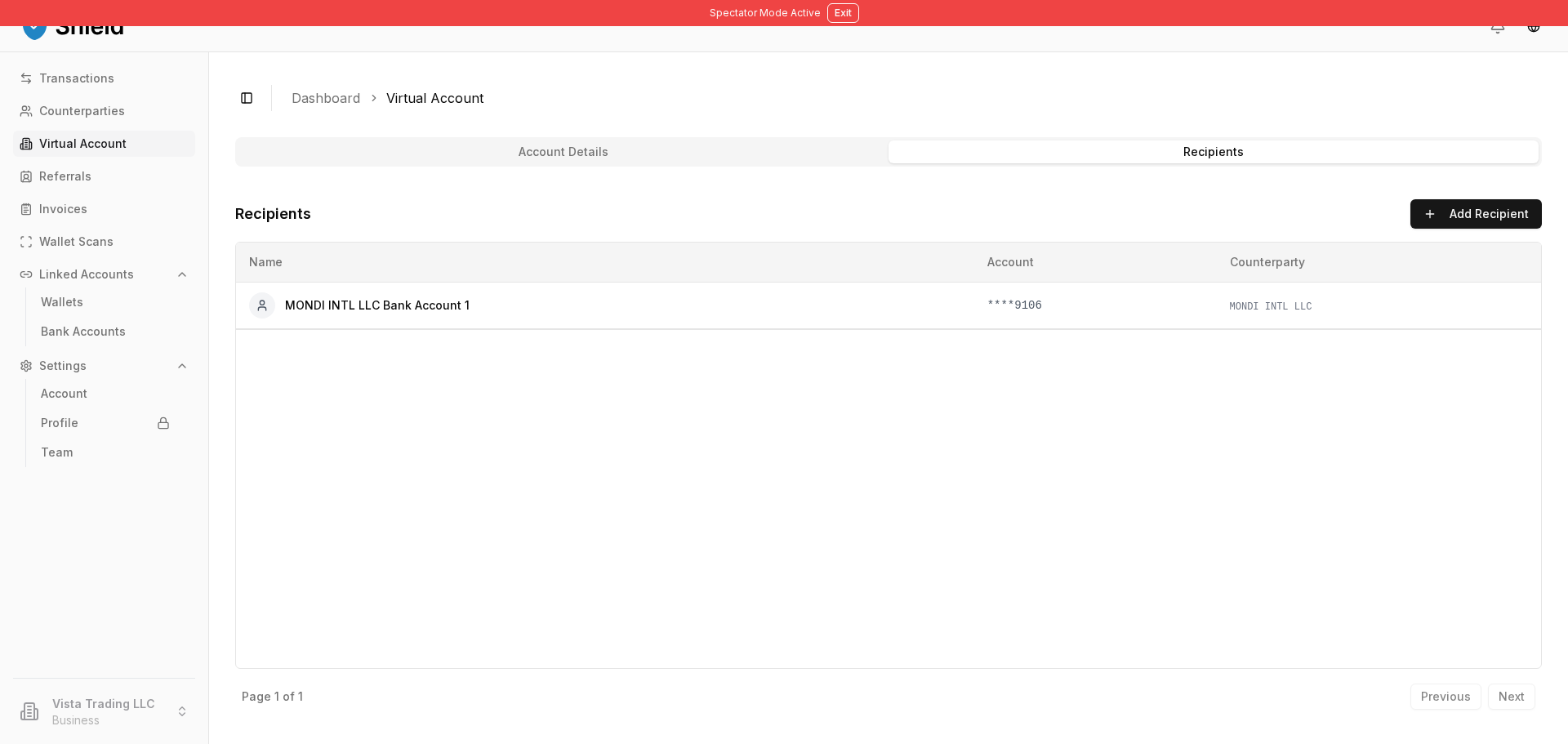
click at [972, 366] on div "Name Account Counterparty MONDI INTL LLC Bank Account 1 ****9106 MONDI INTL LLC" at bounding box center [889, 456] width 1307 height 428
click at [774, 292] on div "MONDI INTL LLC Bank Account 1" at bounding box center [605, 306] width 712 height 27
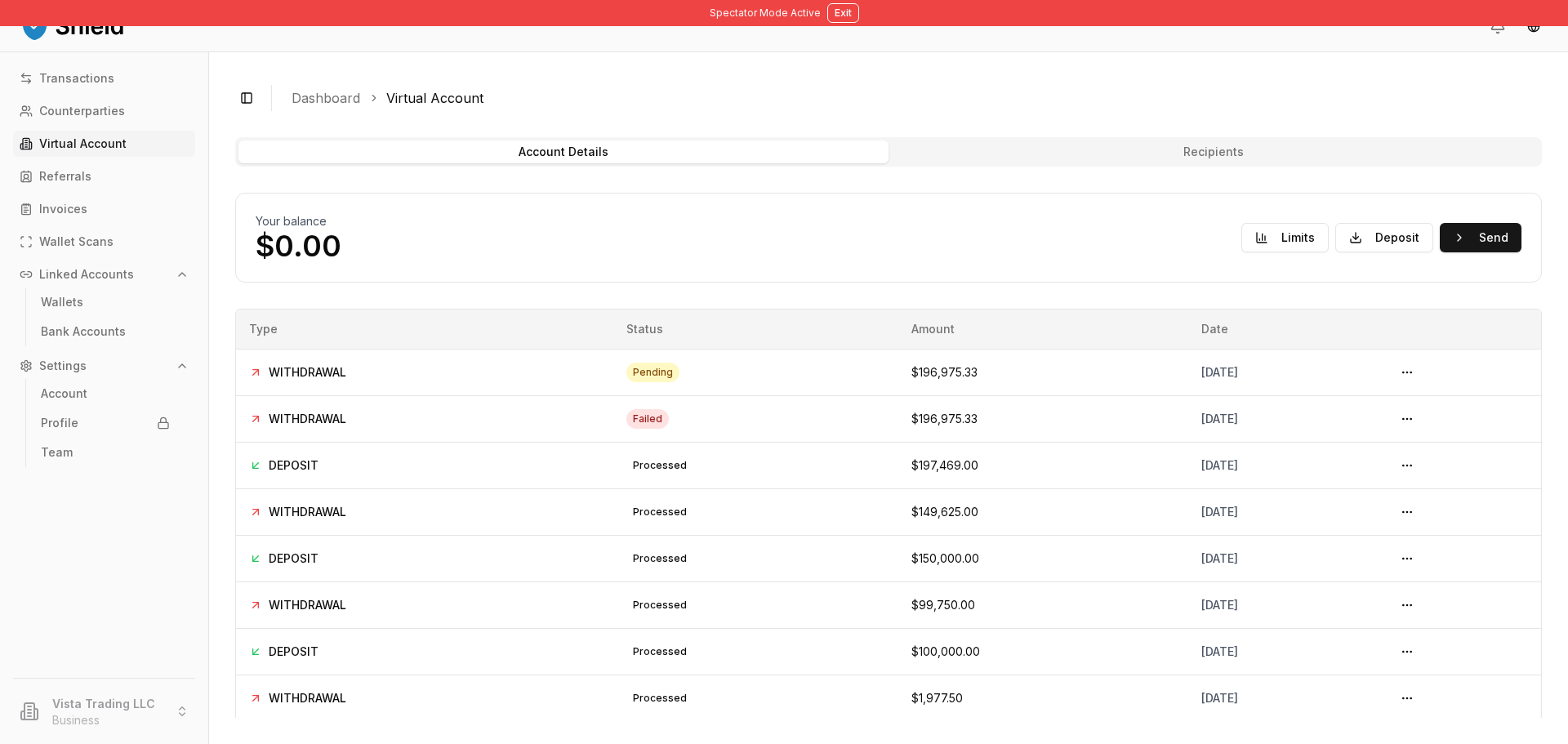
click at [490, 161] on button "Account Details" at bounding box center [563, 152] width 650 height 23
